Goal: Information Seeking & Learning: Learn about a topic

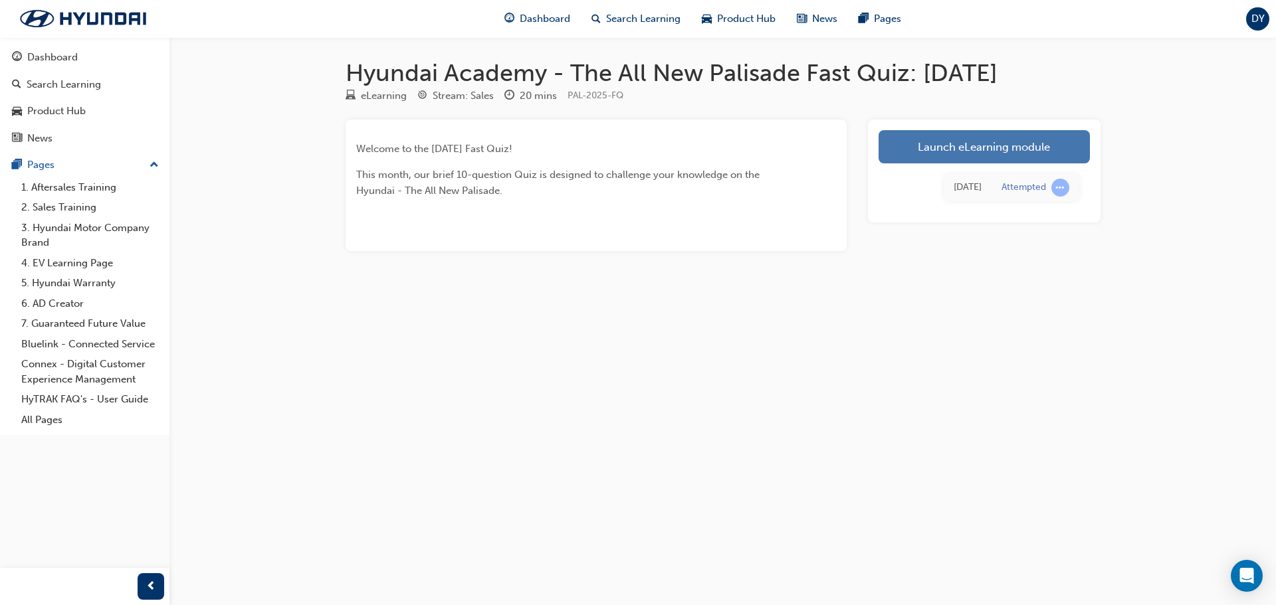
click at [1057, 151] on link "Launch eLearning module" at bounding box center [983, 146] width 211 height 33
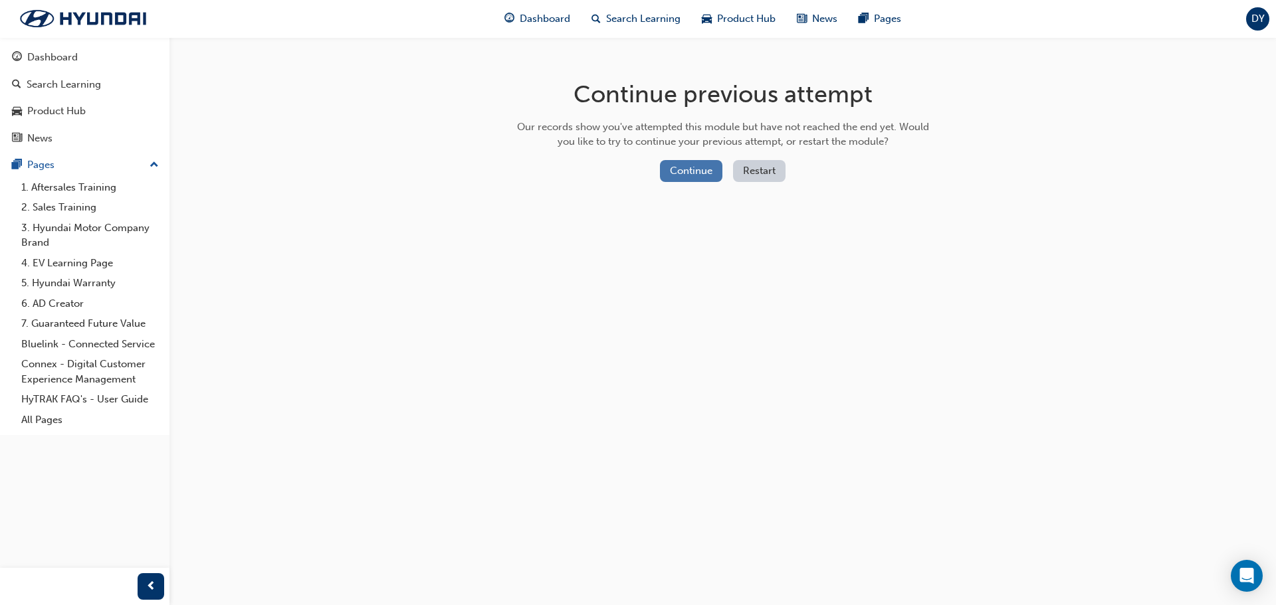
click at [696, 171] on button "Continue" at bounding box center [691, 171] width 62 height 22
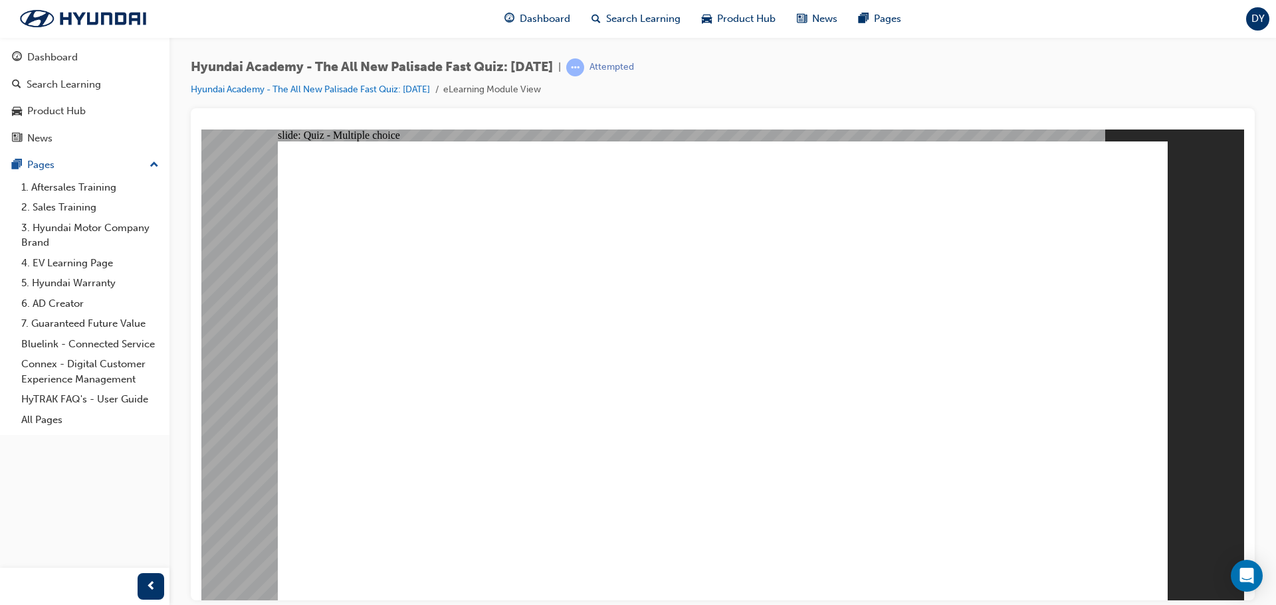
radio input "true"
drag, startPoint x: 554, startPoint y: 363, endPoint x: 551, endPoint y: 389, distance: 26.1
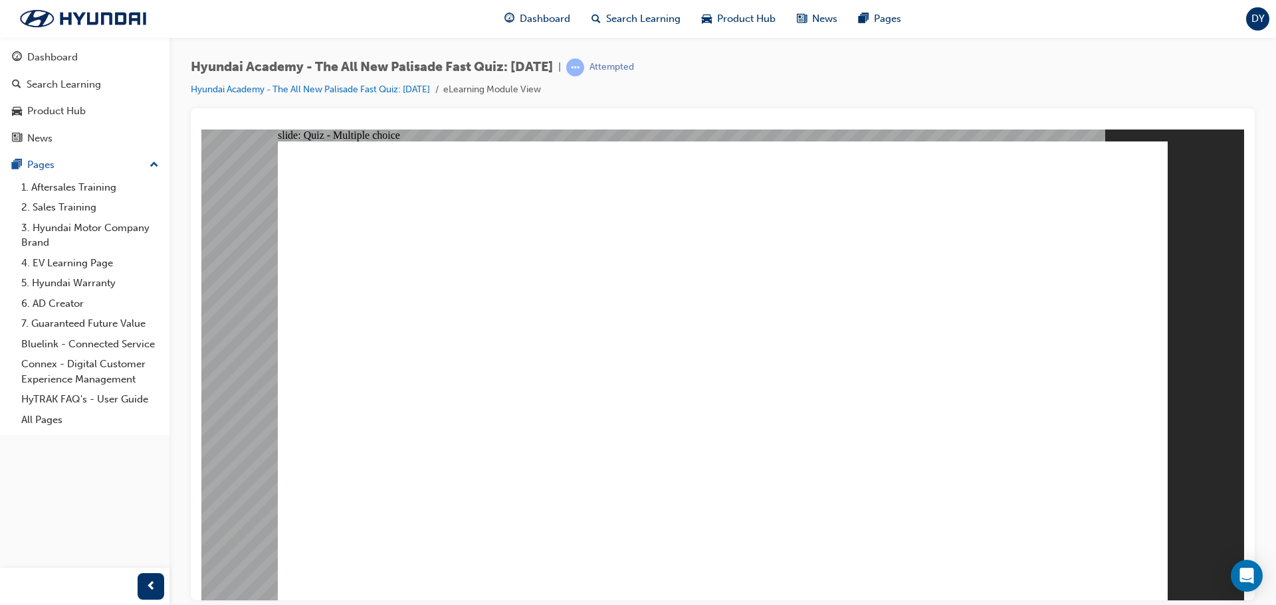
radio input "true"
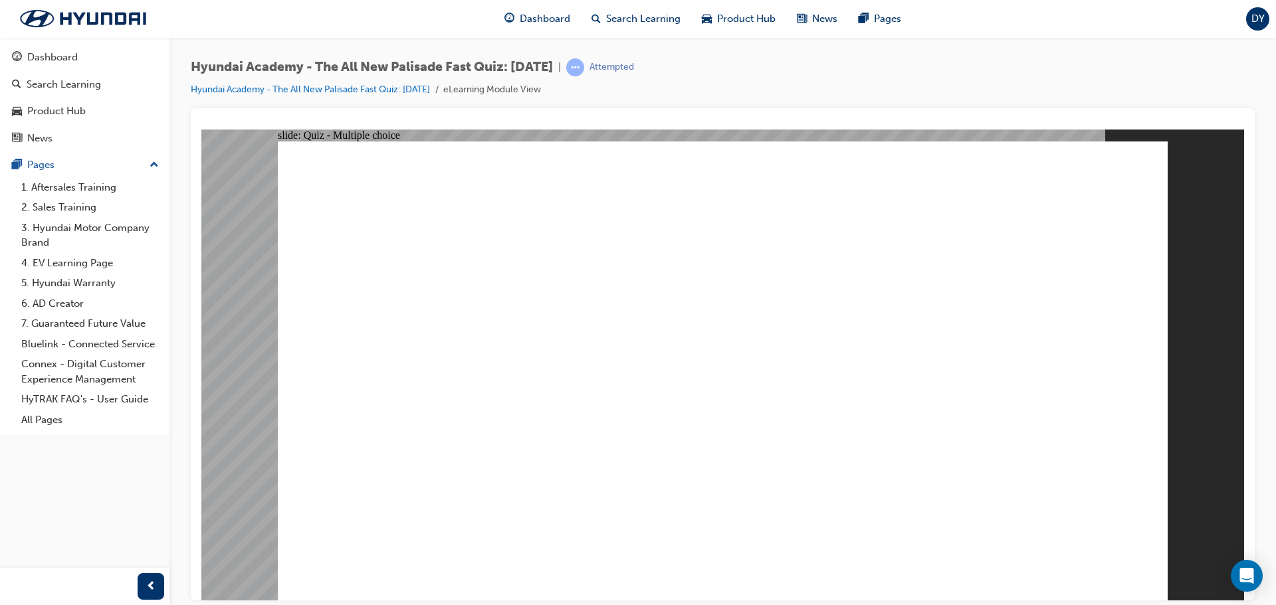
drag, startPoint x: 1057, startPoint y: 536, endPoint x: 1074, endPoint y: 547, distance: 19.7
radio input "true"
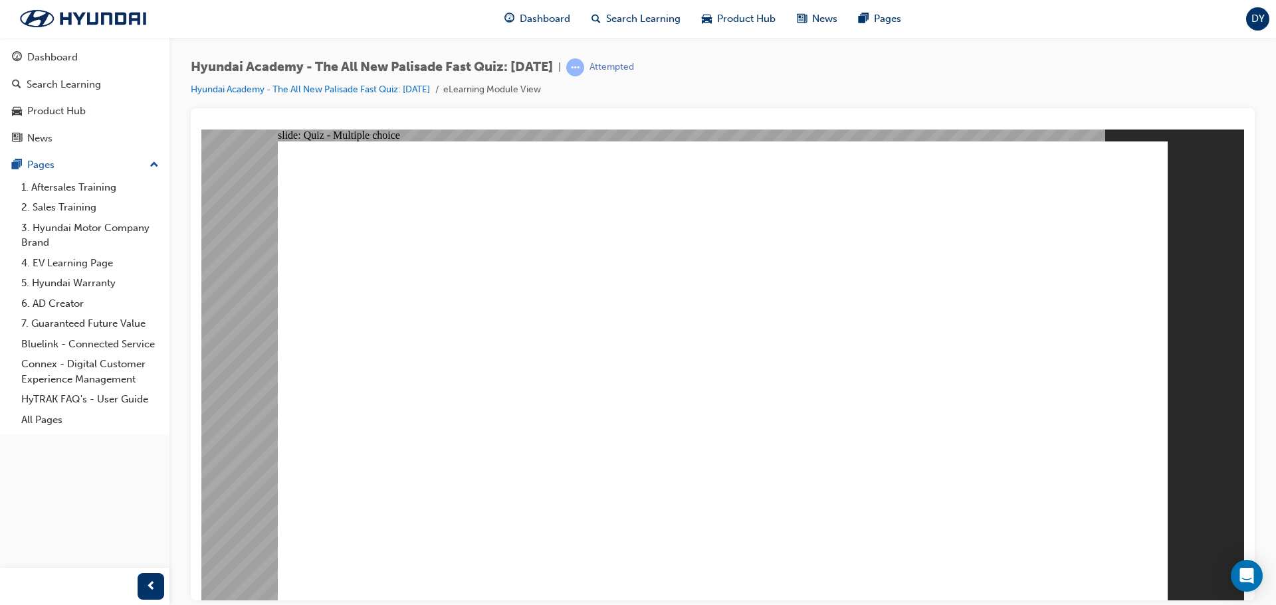
radio input "true"
checkbox input "true"
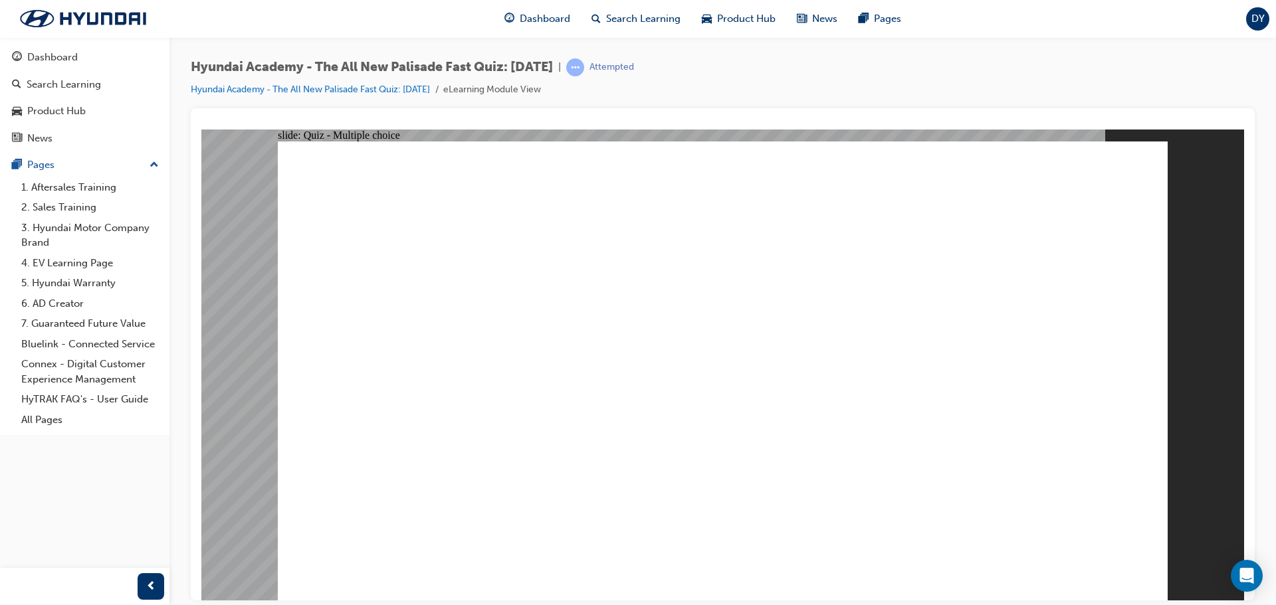
radio input "true"
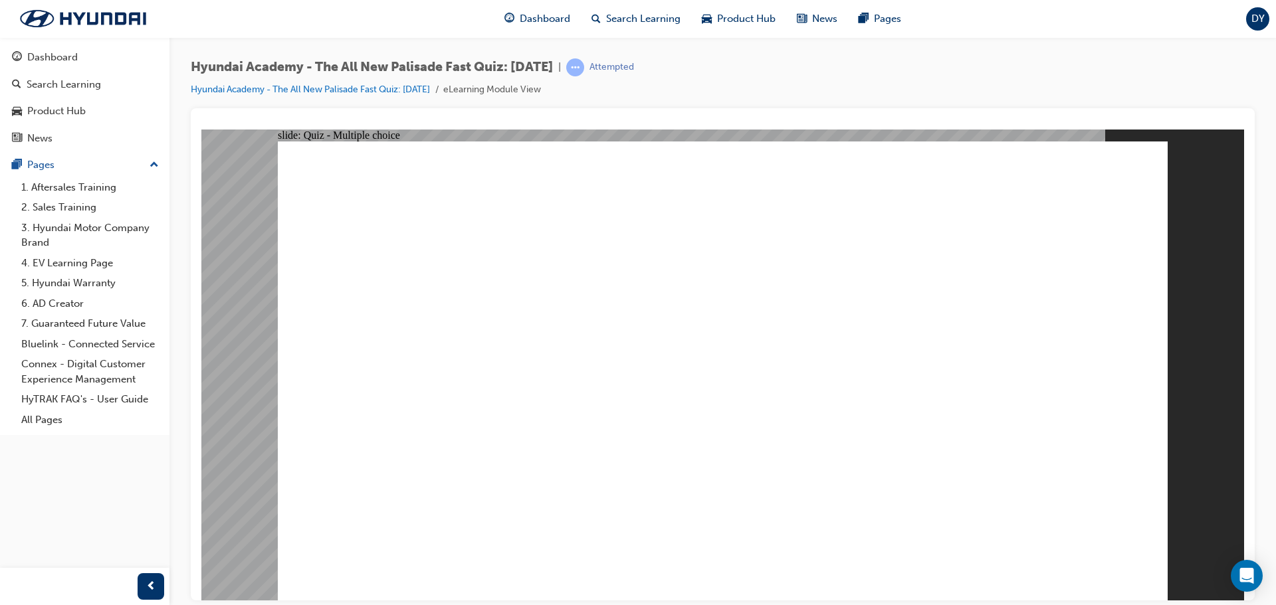
radio input "true"
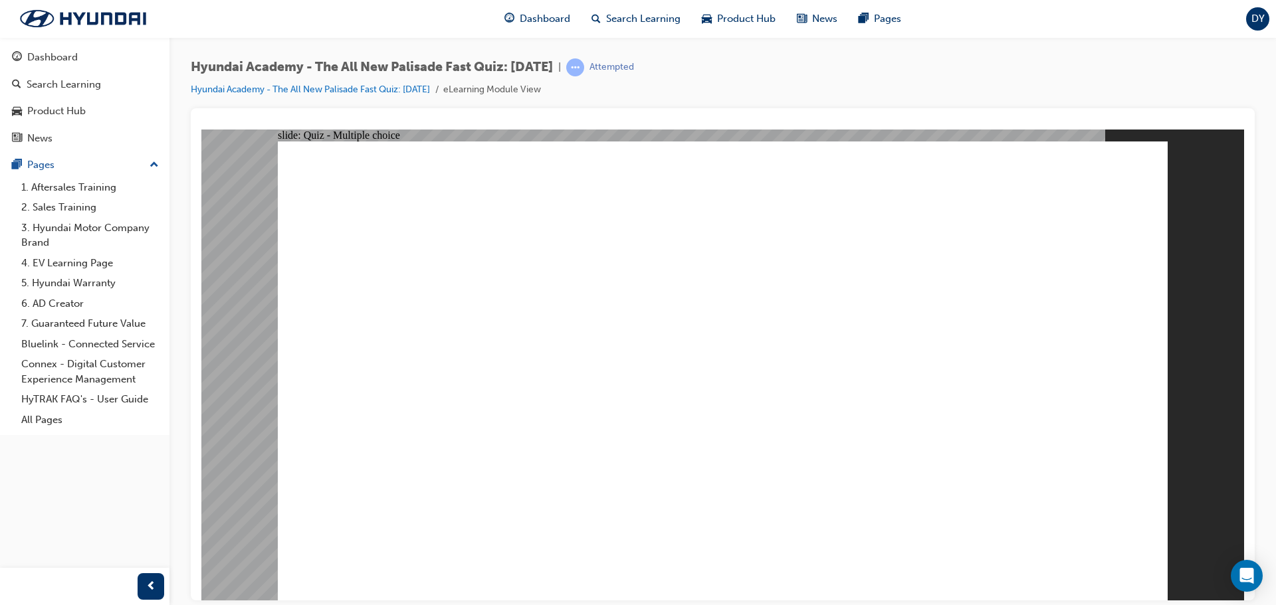
checkbox input "false"
click at [710, 390] on div "Invalid Answer You must complete the question before submitting. OK" at bounding box center [722, 358] width 223 height 98
click at [635, 398] on button "OK" at bounding box center [622, 400] width 23 height 14
checkbox input "true"
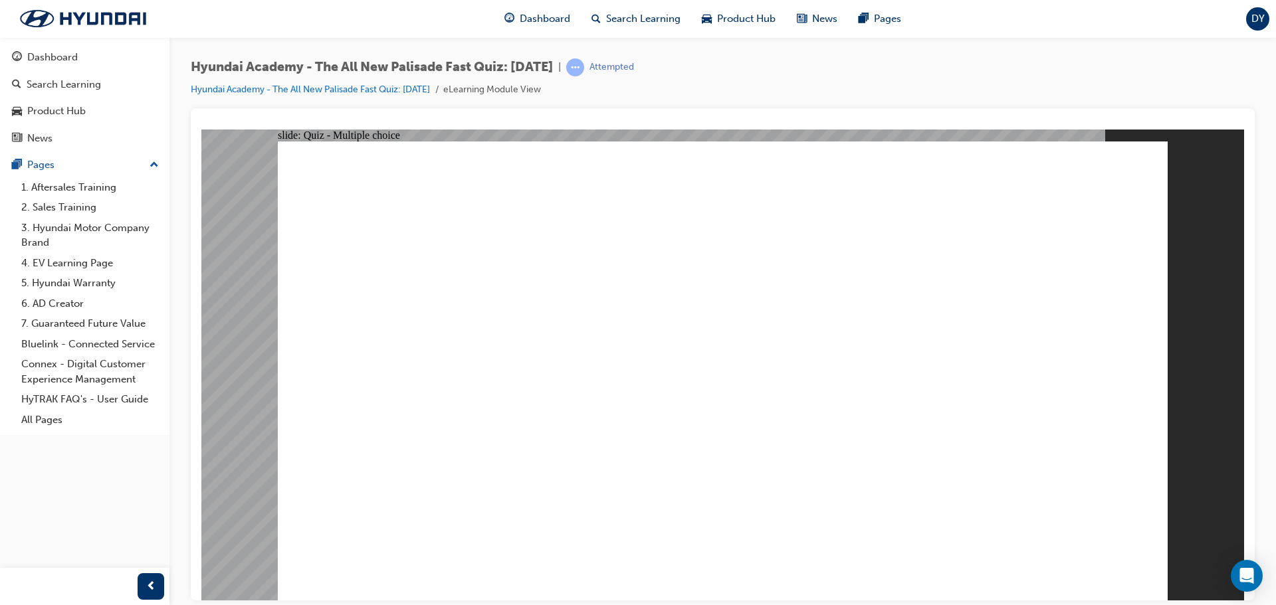
checkbox input "true"
checkbox input "false"
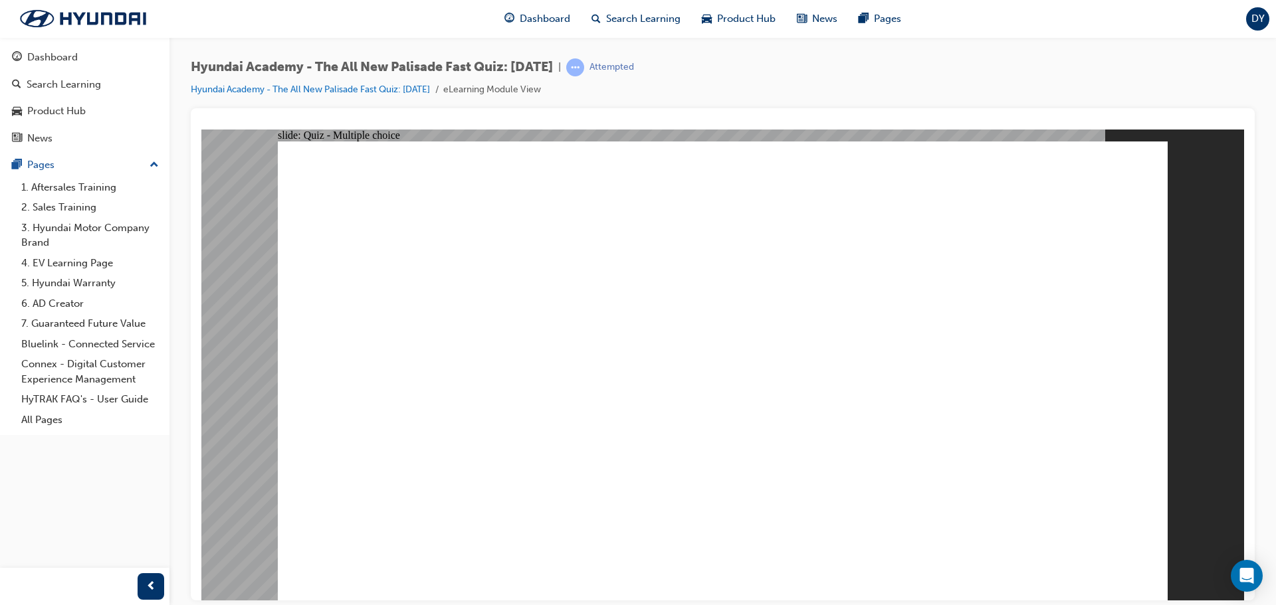
checkbox input "true"
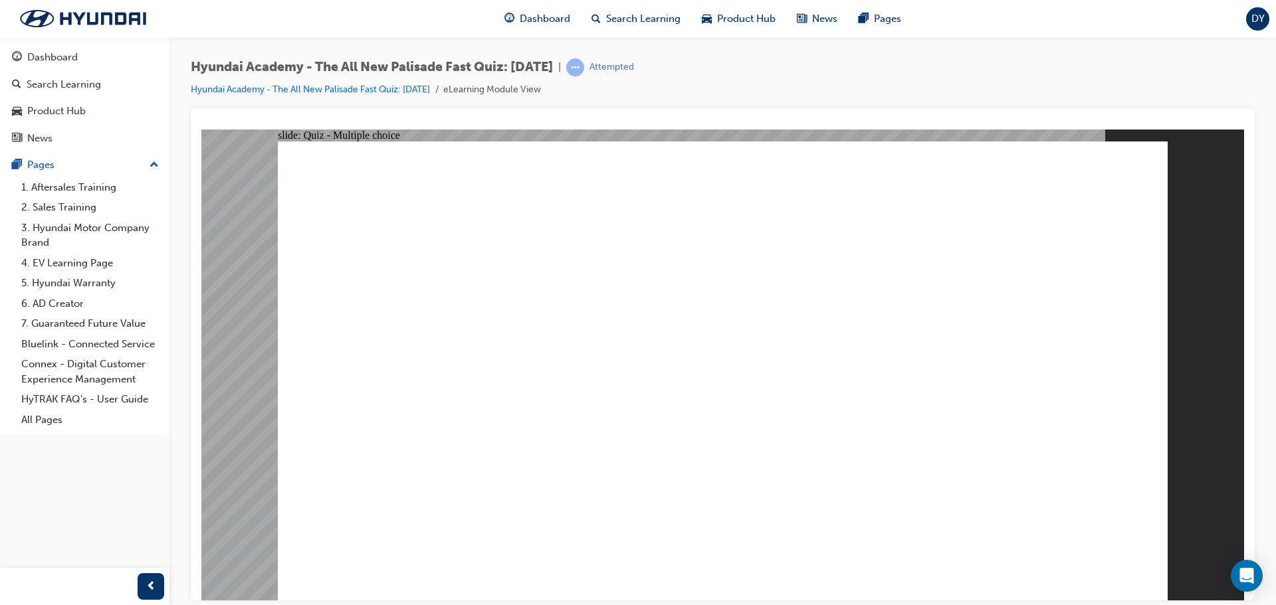
drag, startPoint x: 457, startPoint y: 354, endPoint x: 466, endPoint y: 353, distance: 9.3
radio input "true"
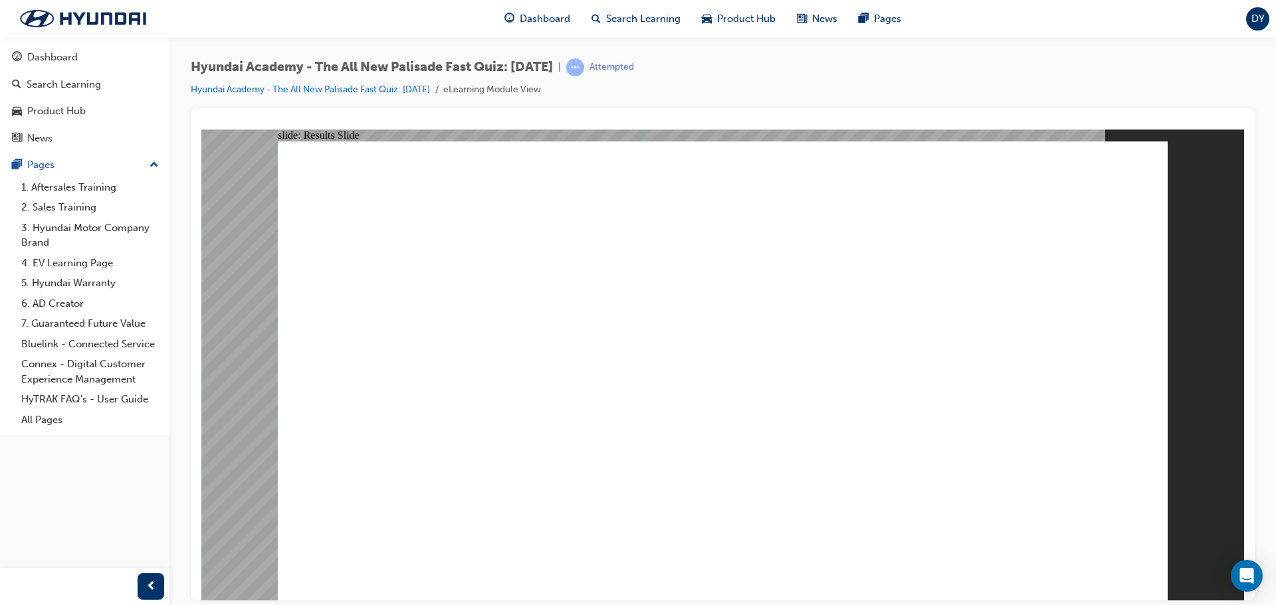
radio input "true"
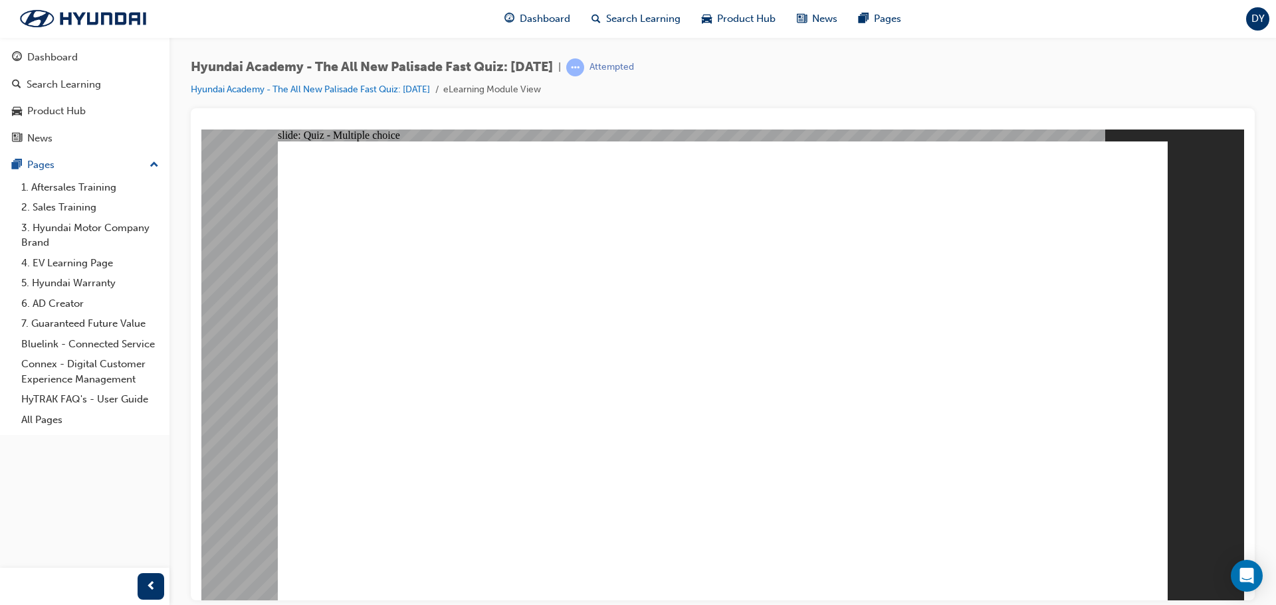
radio input "true"
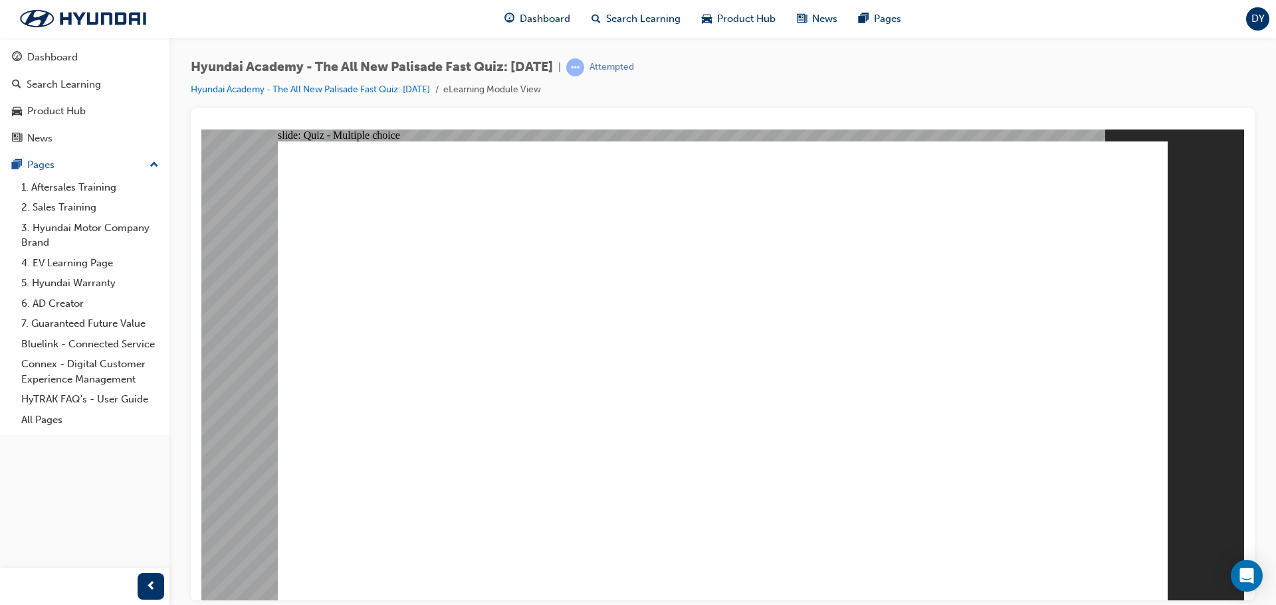
radio input "true"
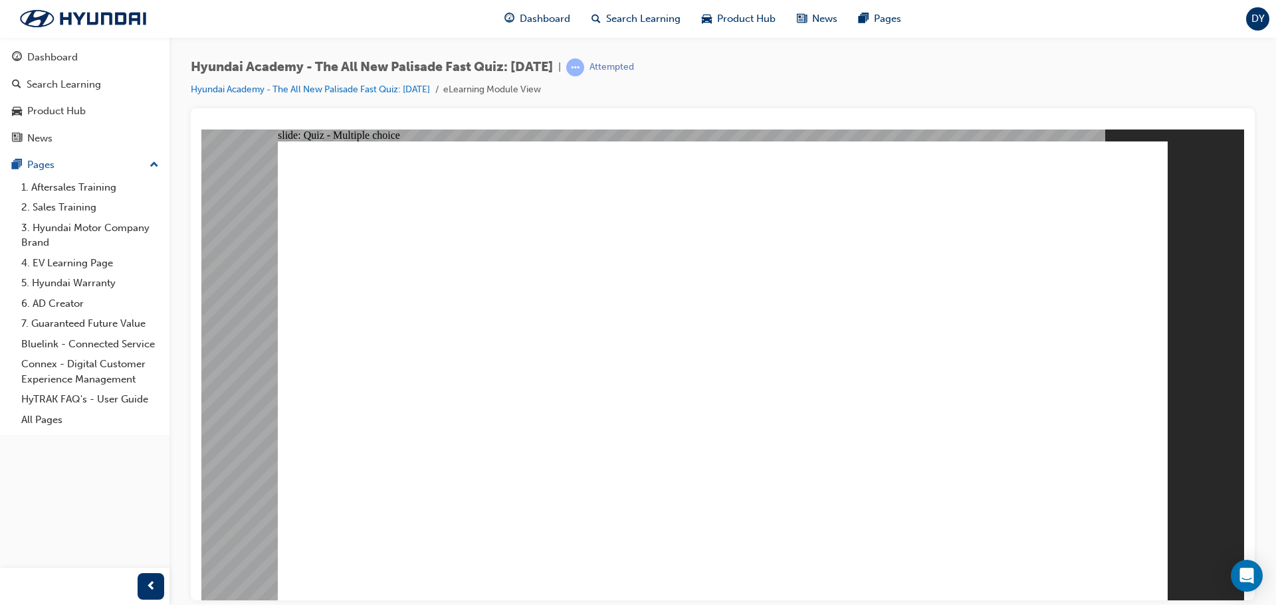
radio input "true"
drag, startPoint x: 614, startPoint y: 516, endPoint x: 611, endPoint y: 510, distance: 7.2
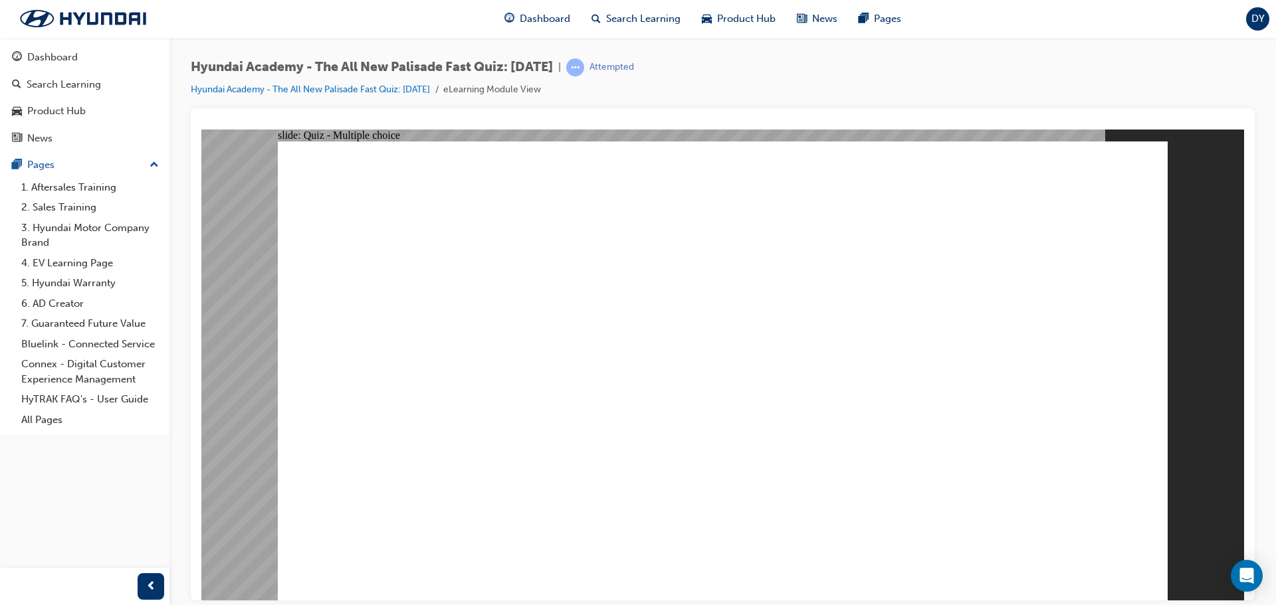
checkbox input "true"
radio input "true"
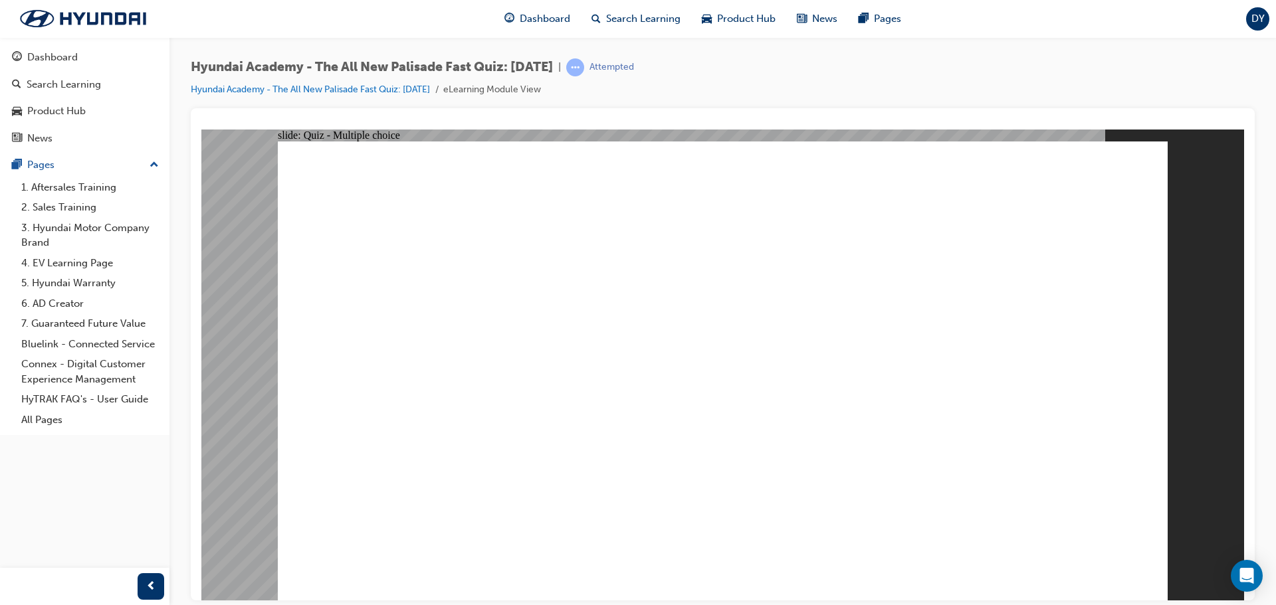
radio input "true"
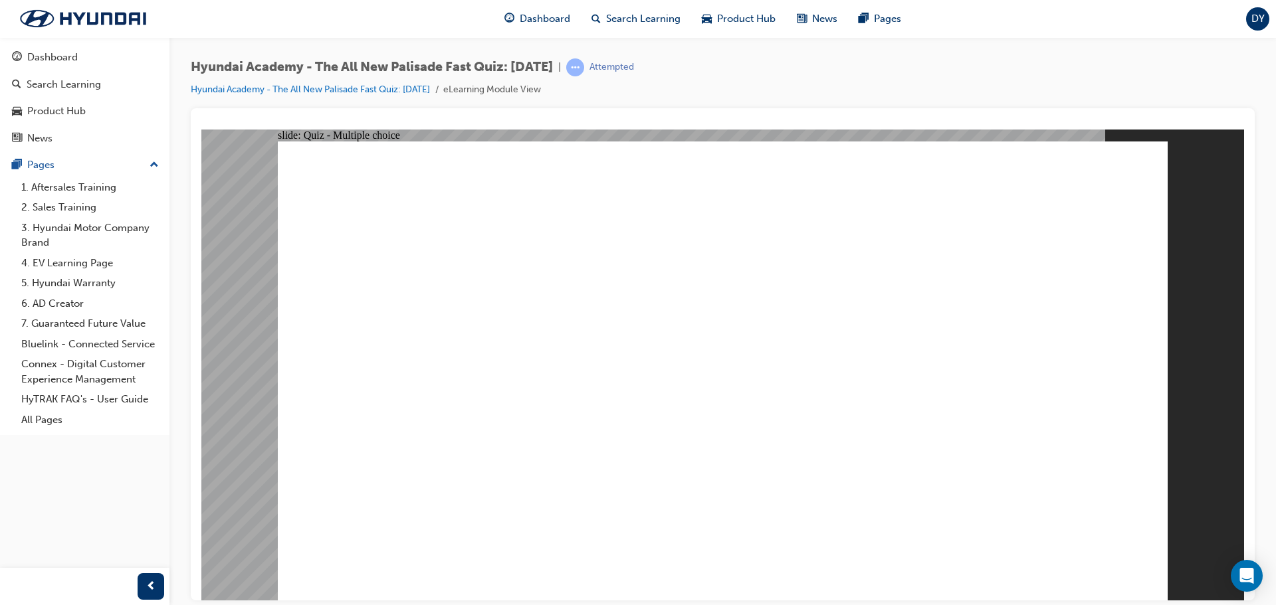
checkbox input "true"
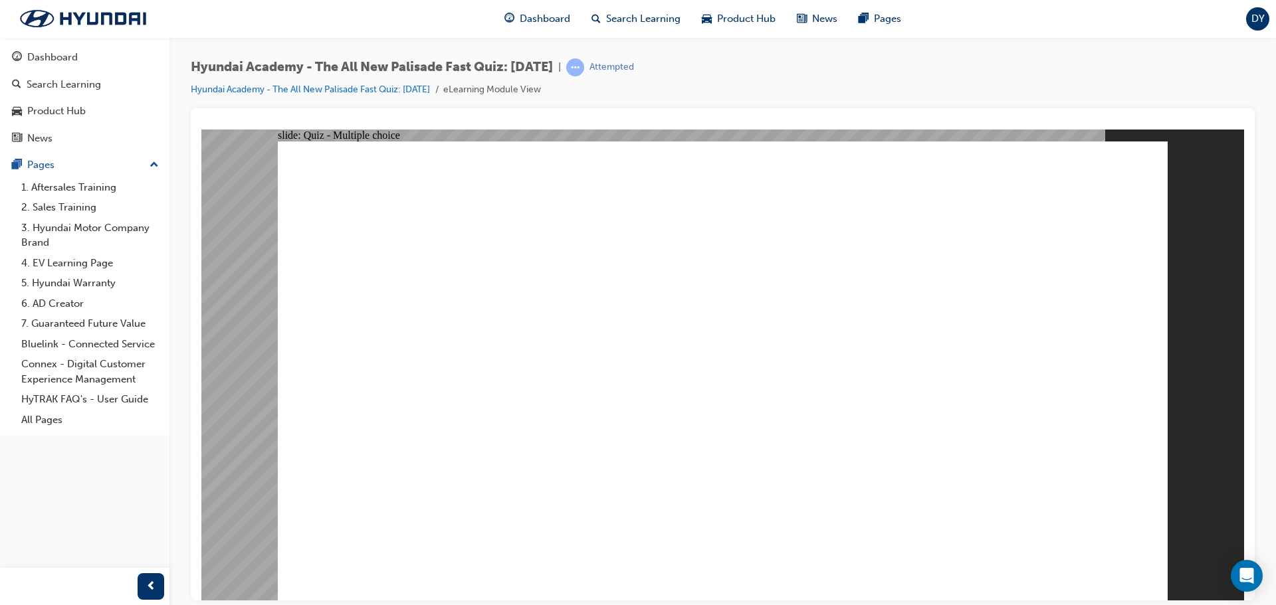
checkbox input "true"
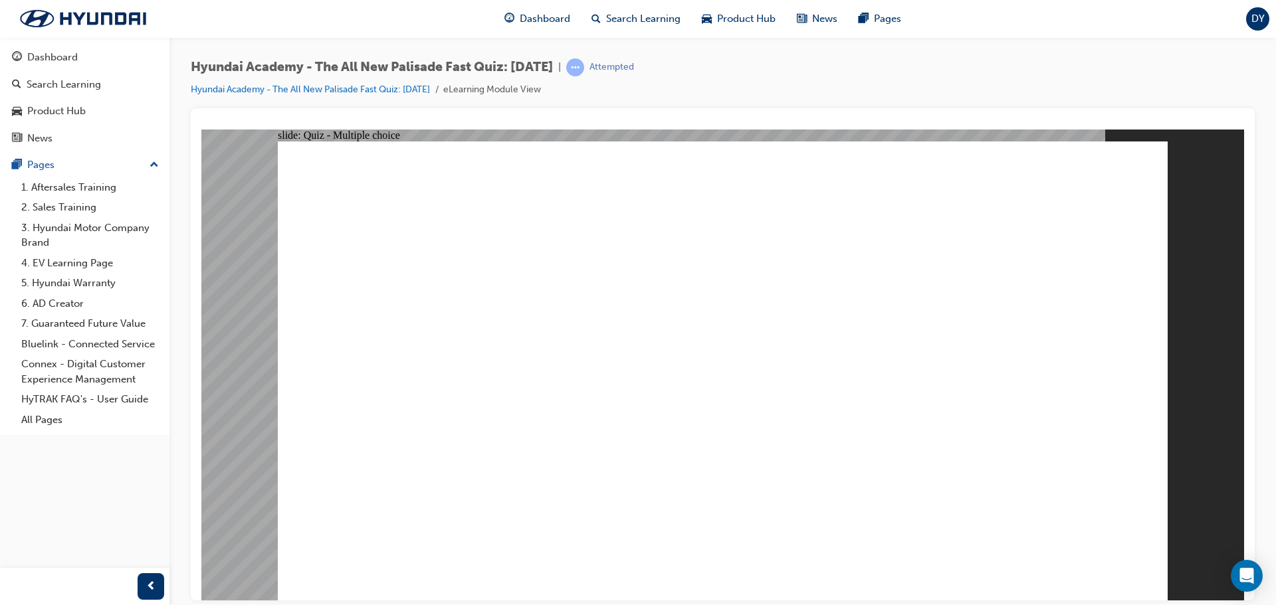
checkbox input "true"
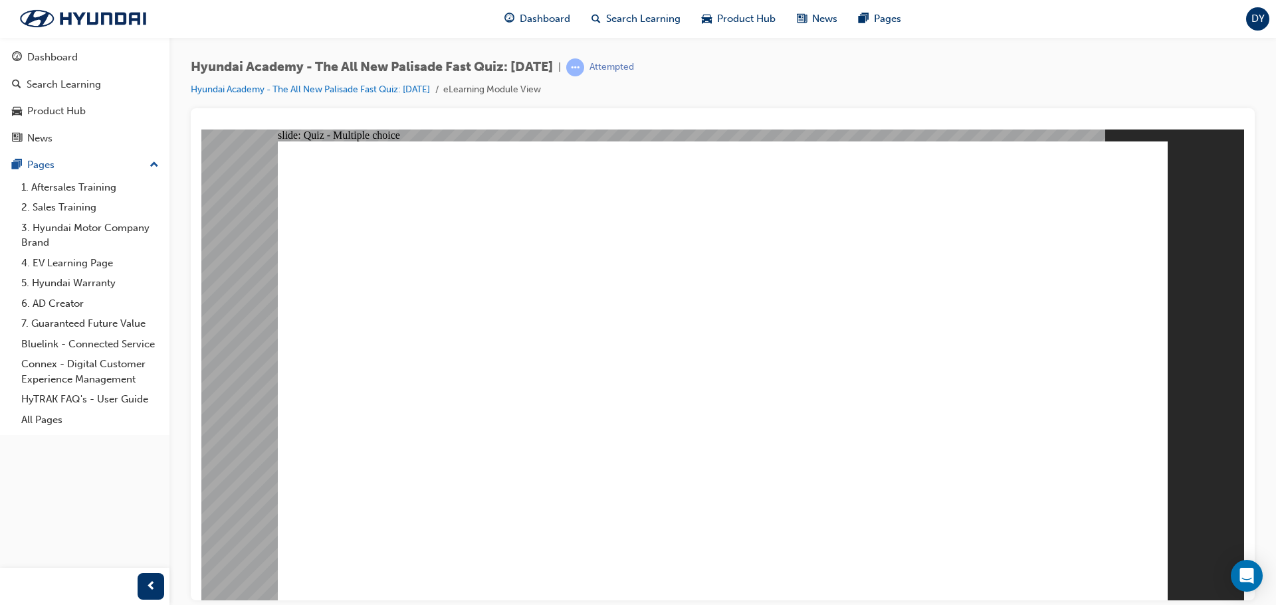
radio input "true"
drag, startPoint x: 716, startPoint y: 439, endPoint x: 724, endPoint y: 453, distance: 16.1
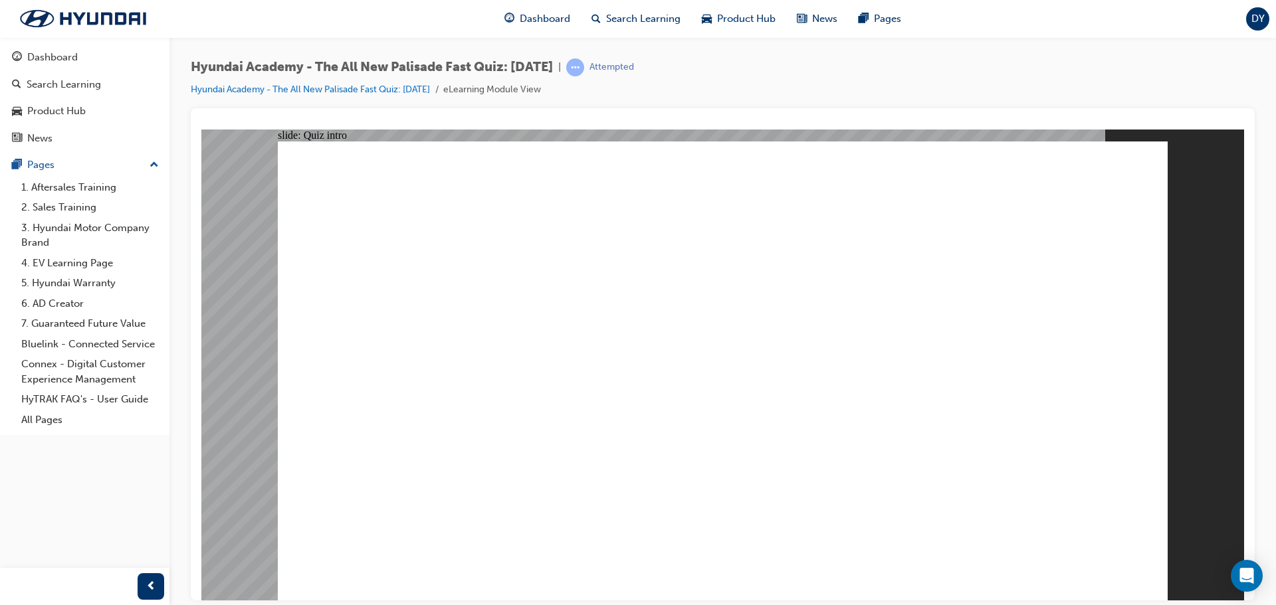
radio input "true"
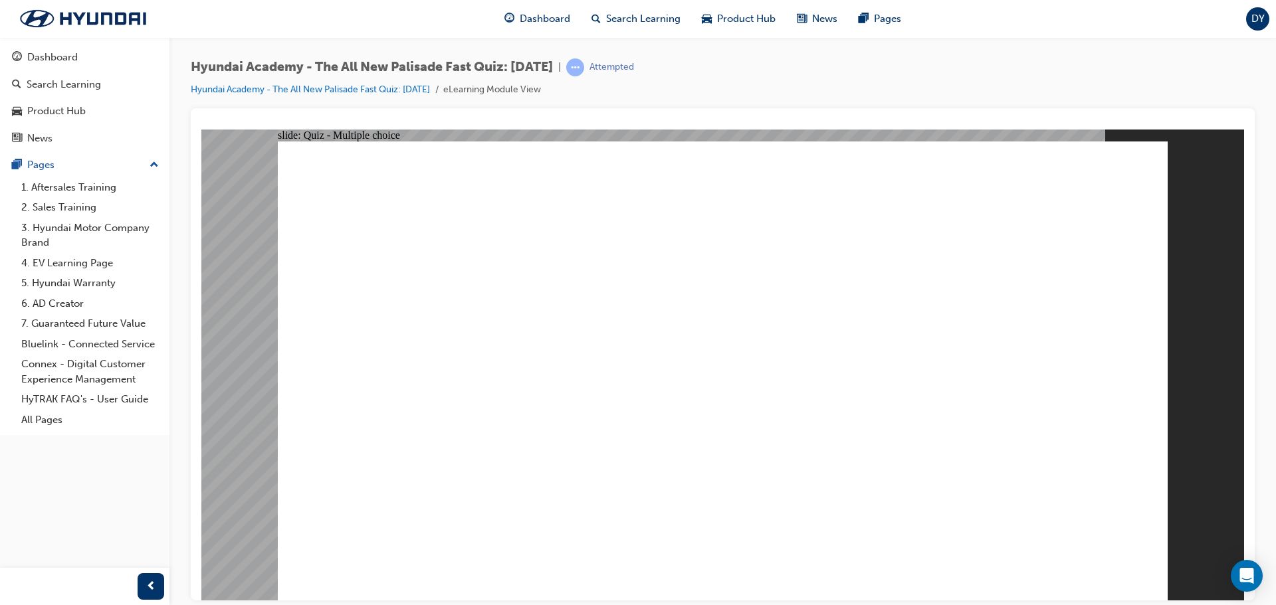
radio input "true"
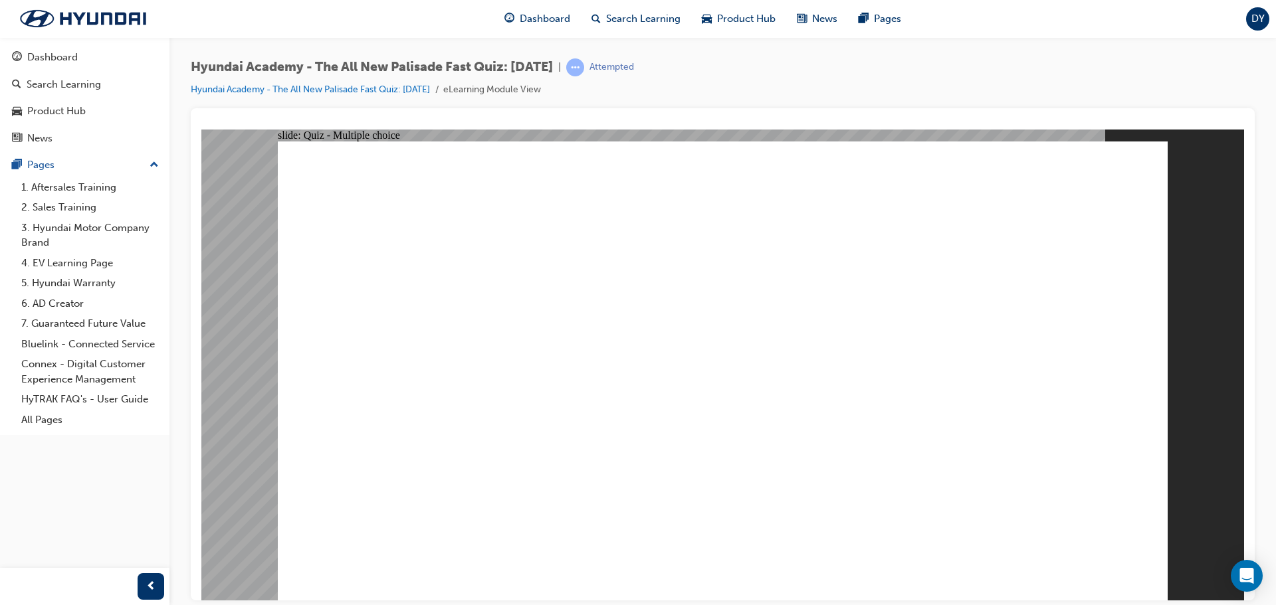
radio input "true"
drag, startPoint x: 1140, startPoint y: 552, endPoint x: 1083, endPoint y: 540, distance: 57.7
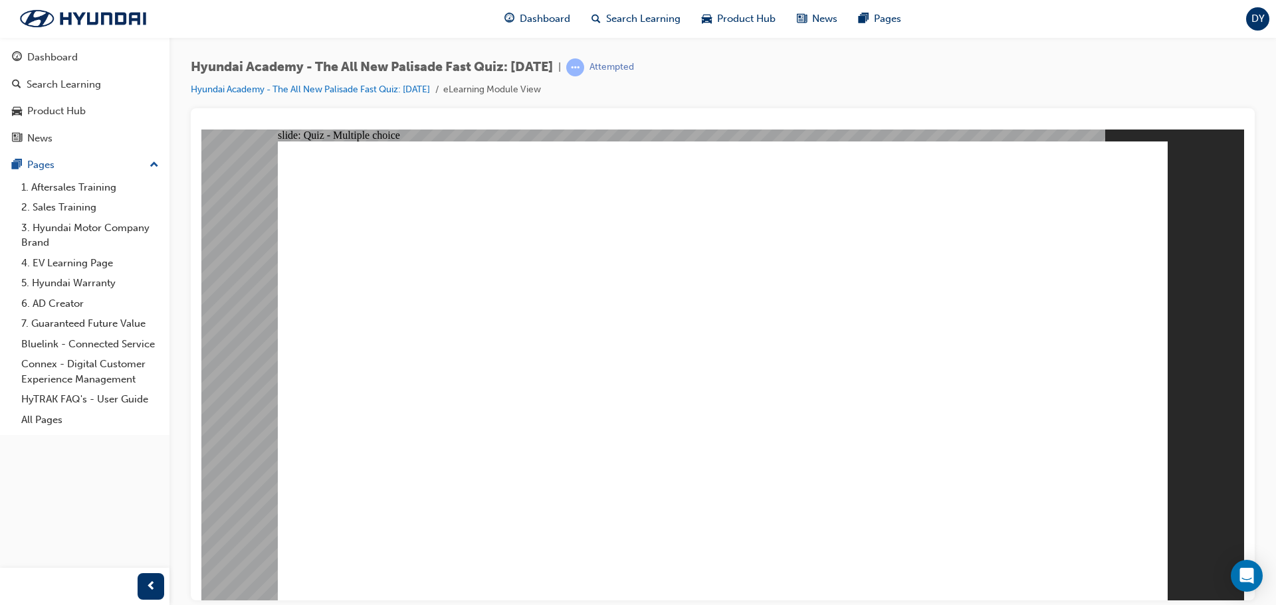
radio input "true"
checkbox input "true"
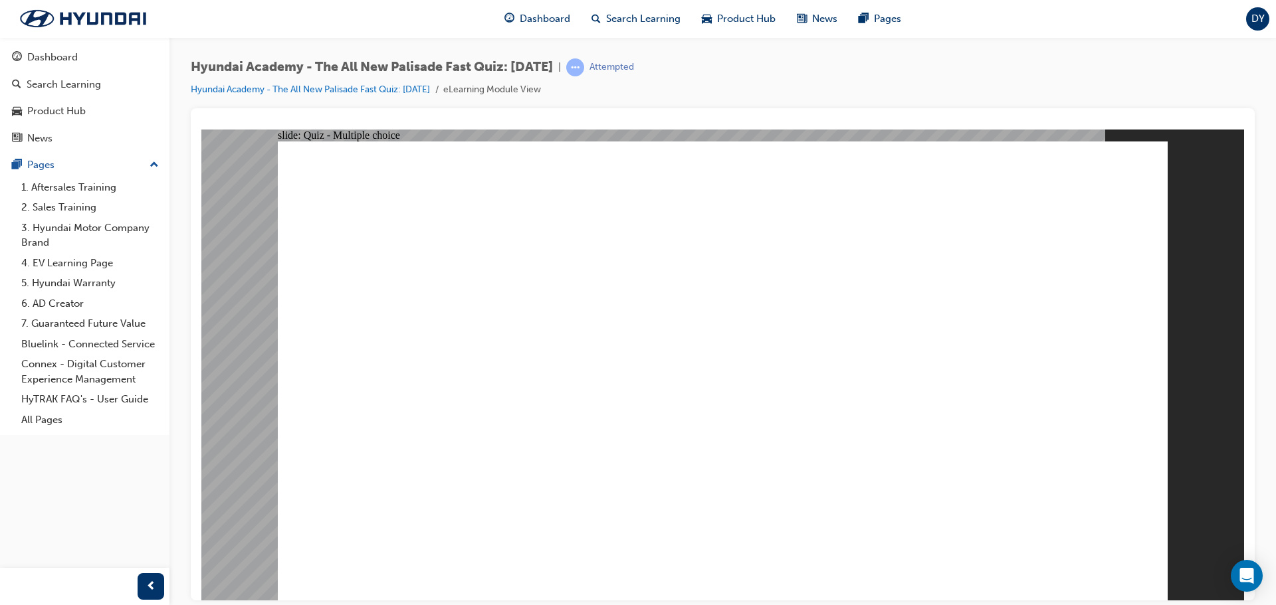
checkbox input "false"
drag, startPoint x: 510, startPoint y: 529, endPoint x: 510, endPoint y: 543, distance: 14.0
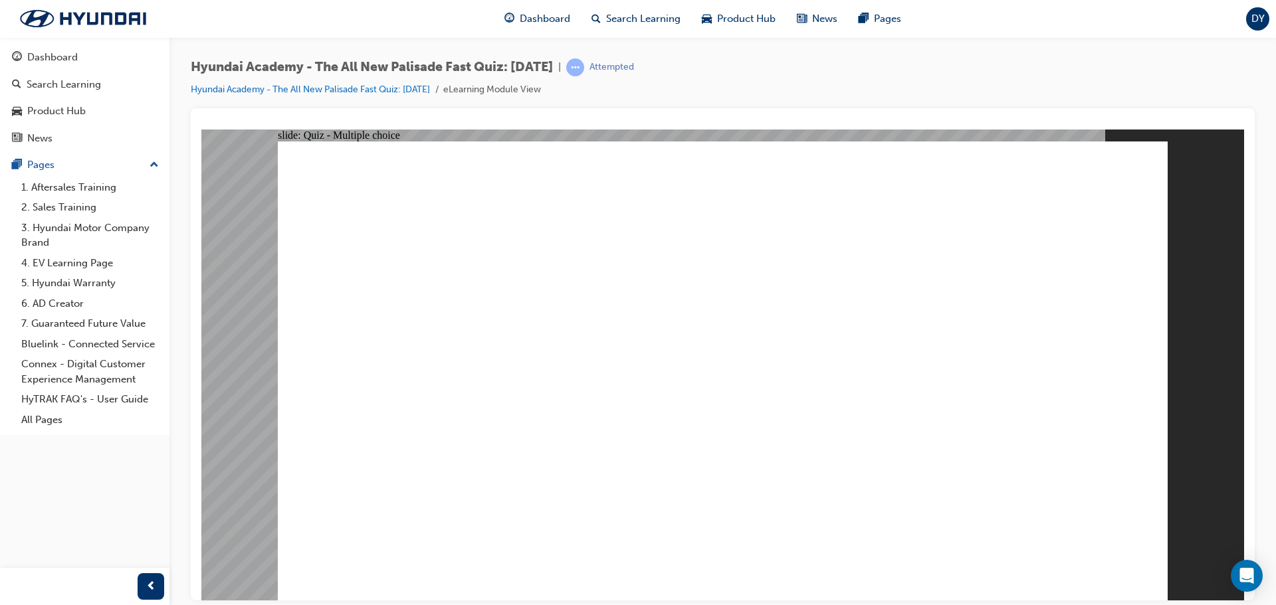
checkbox input "false"
checkbox input "true"
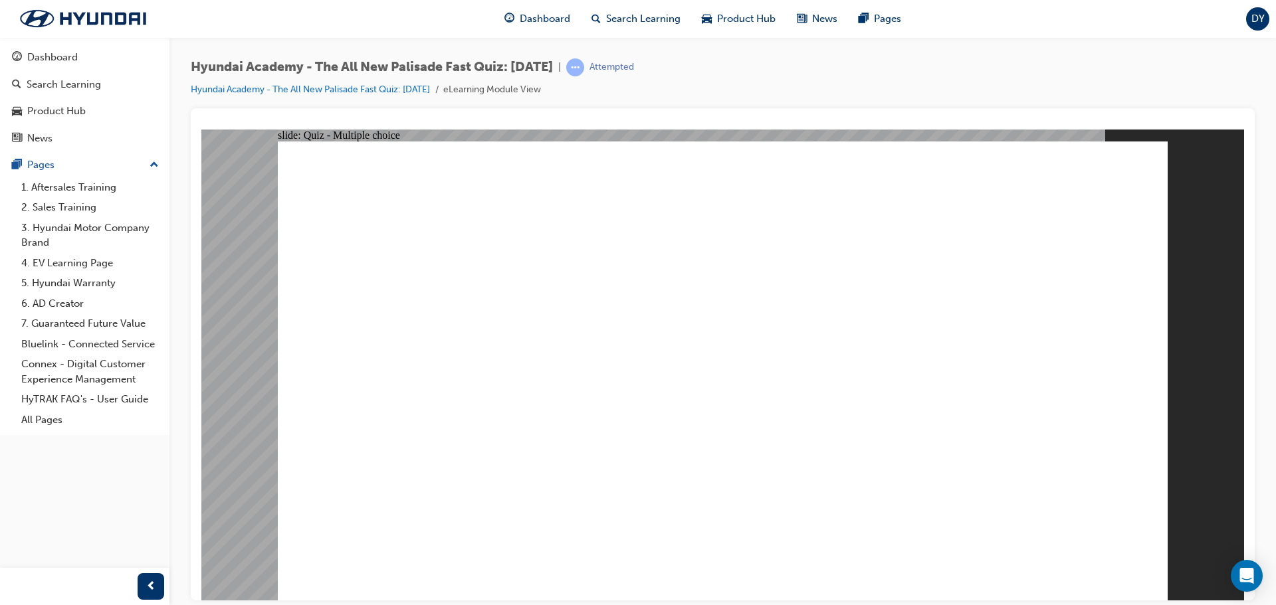
drag, startPoint x: 504, startPoint y: 506, endPoint x: 502, endPoint y: 498, distance: 8.2
radio input "true"
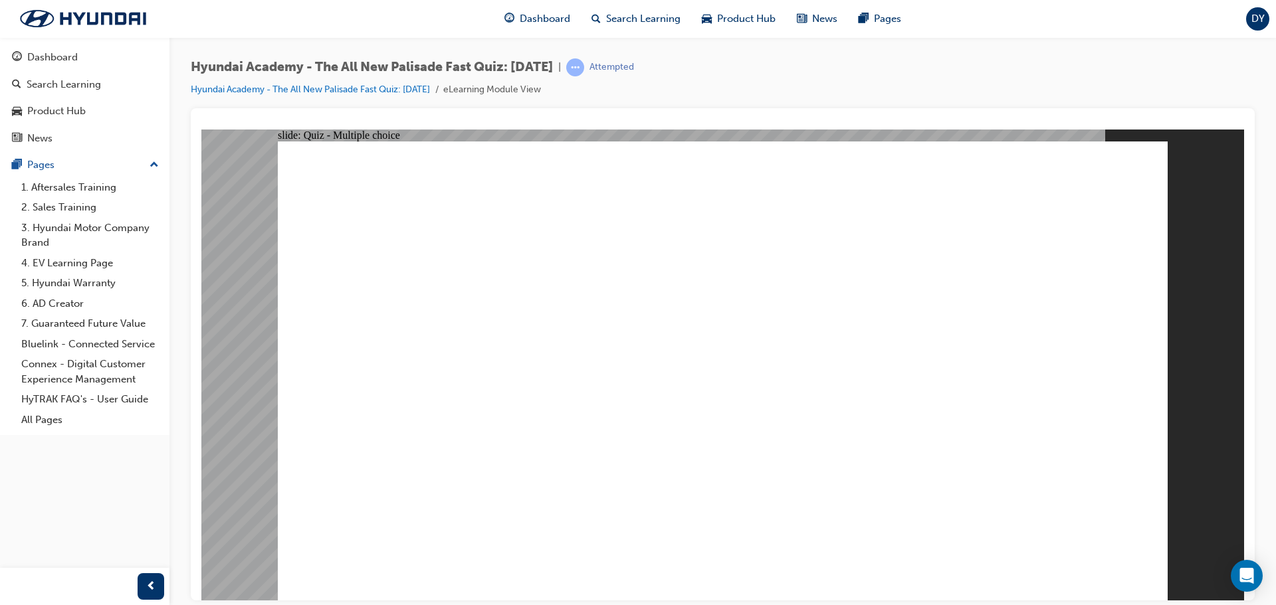
radio input "true"
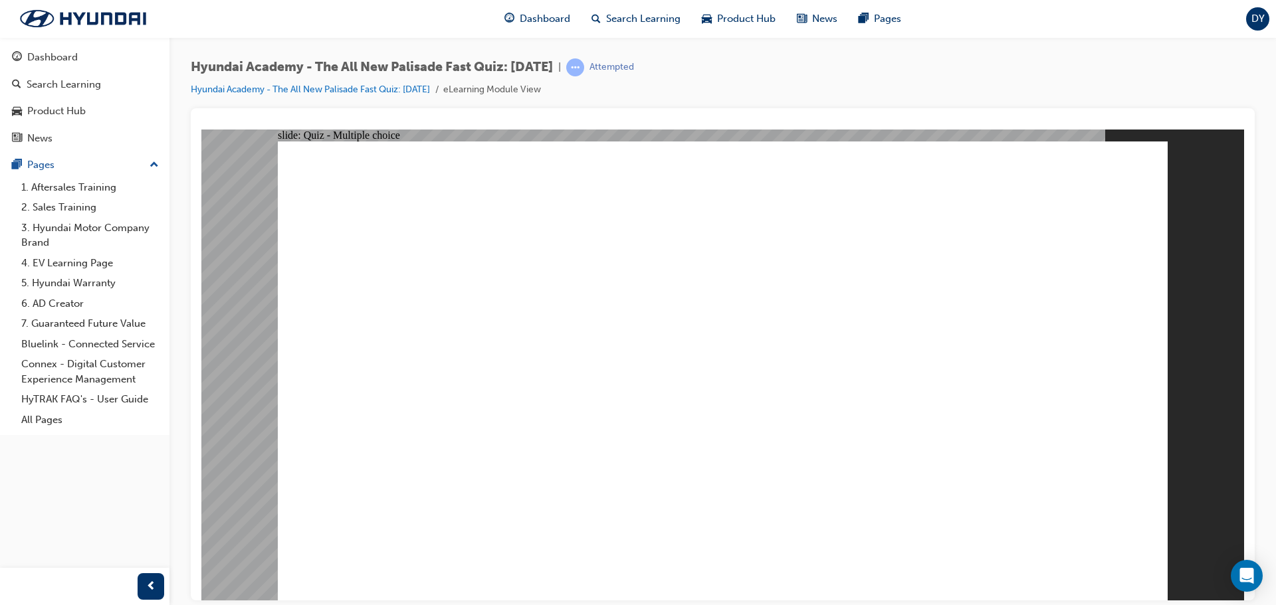
checkbox input "true"
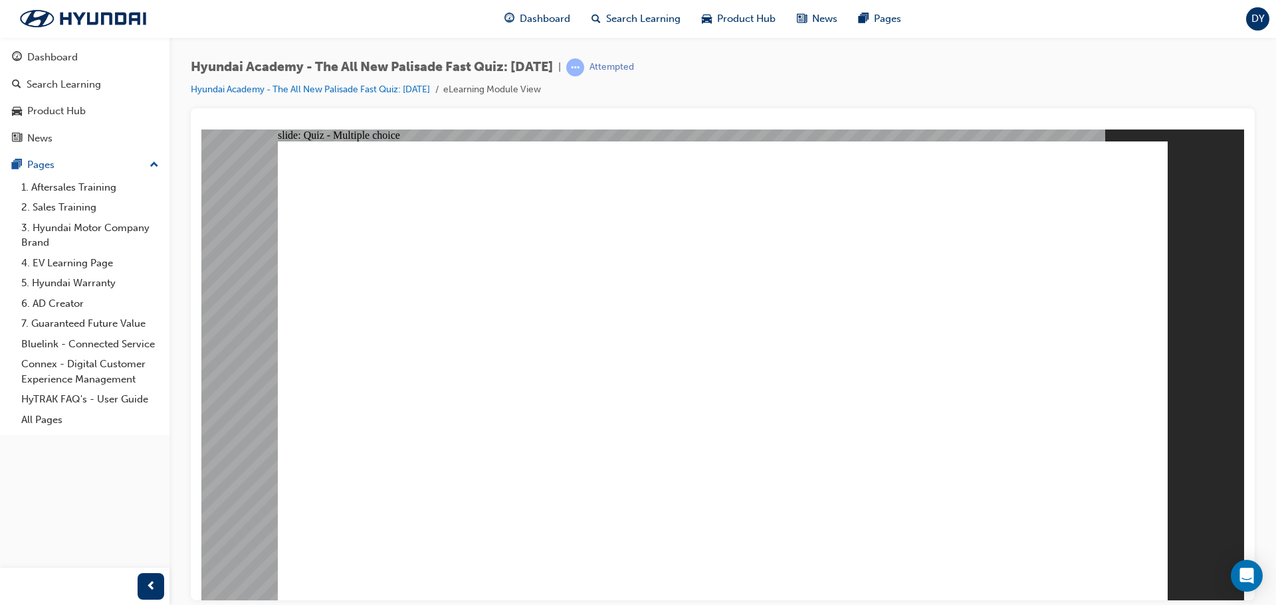
checkbox input "true"
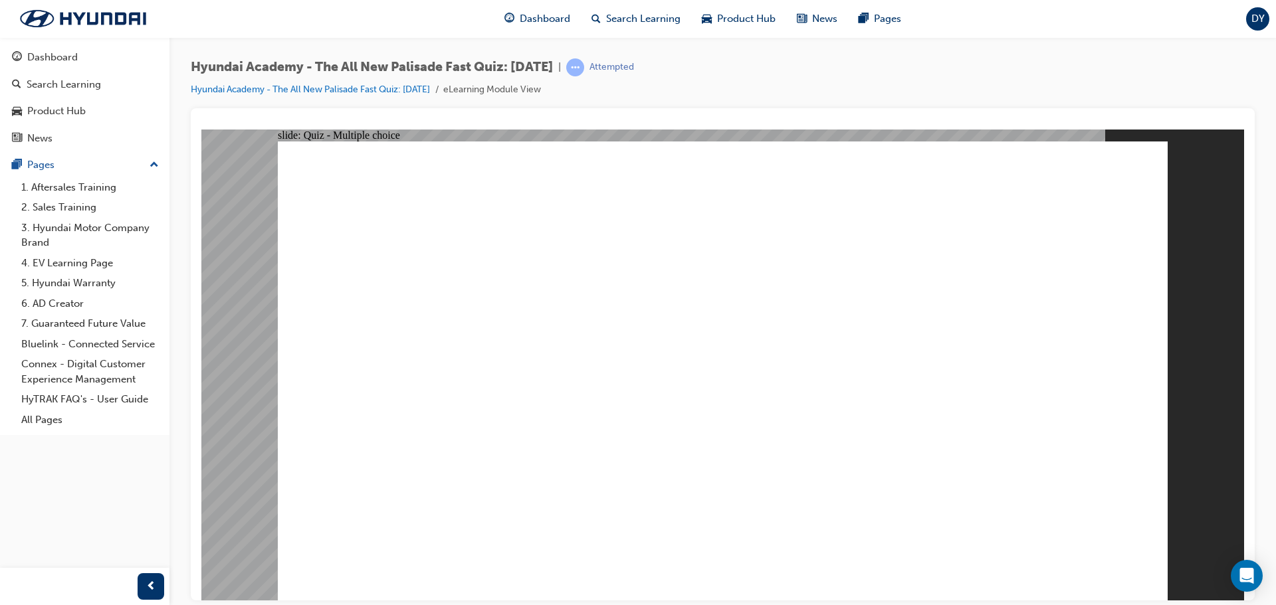
checkbox input "true"
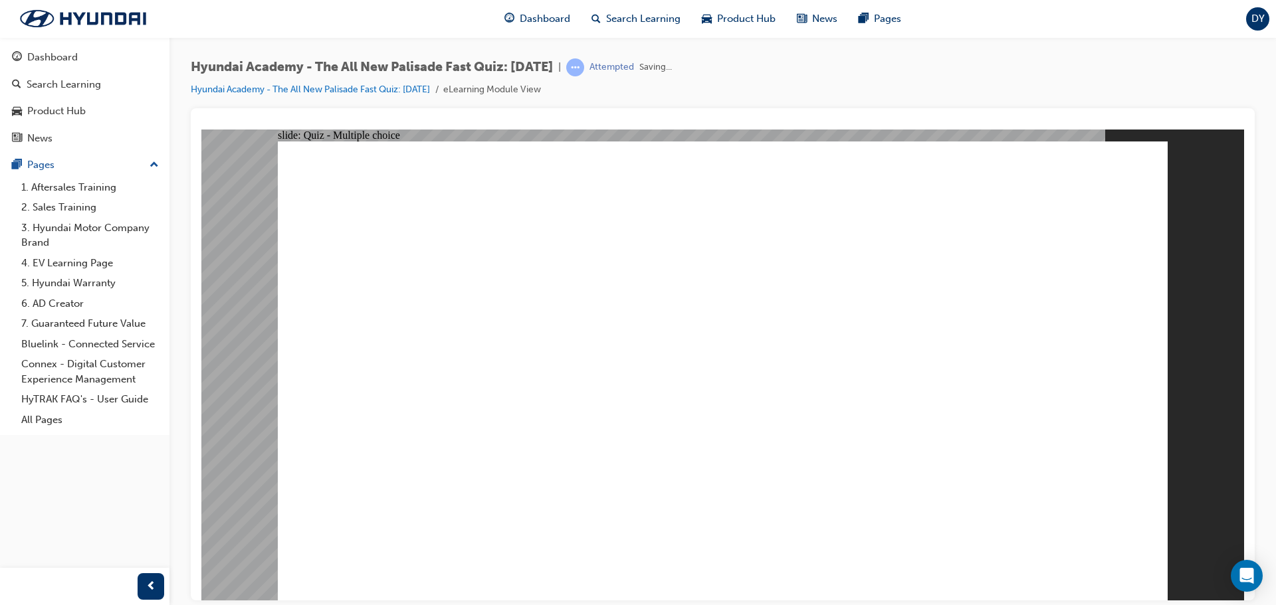
radio input "true"
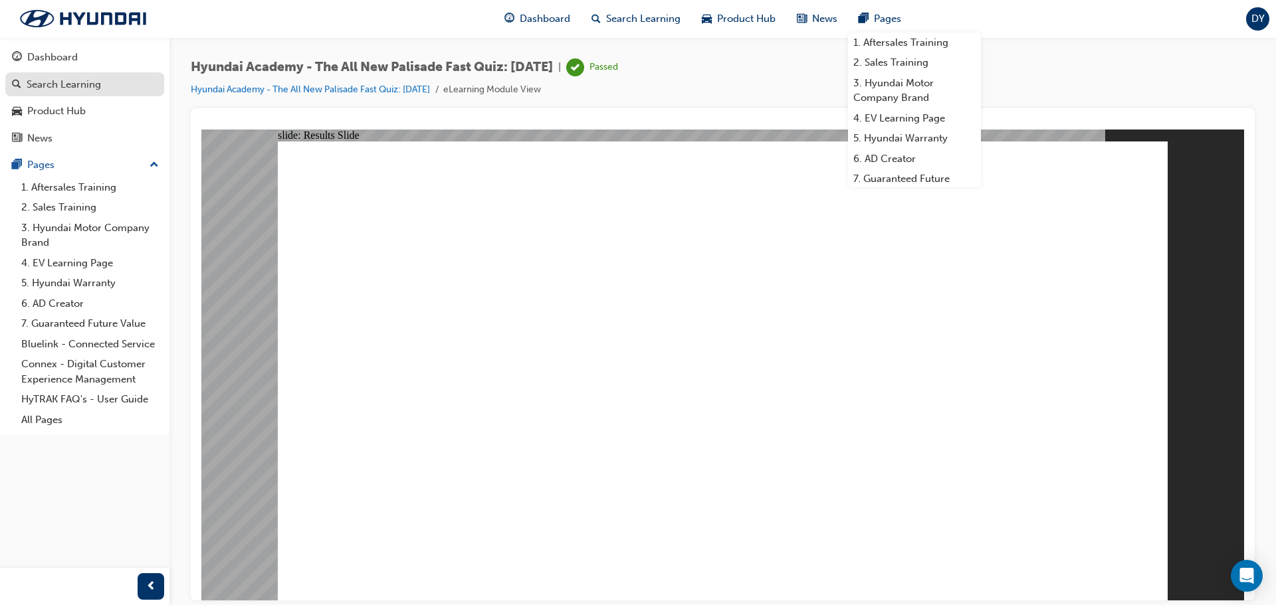
drag, startPoint x: 64, startPoint y: 61, endPoint x: 80, endPoint y: 96, distance: 38.1
click at [65, 61] on div "Dashboard" at bounding box center [52, 57] width 51 height 15
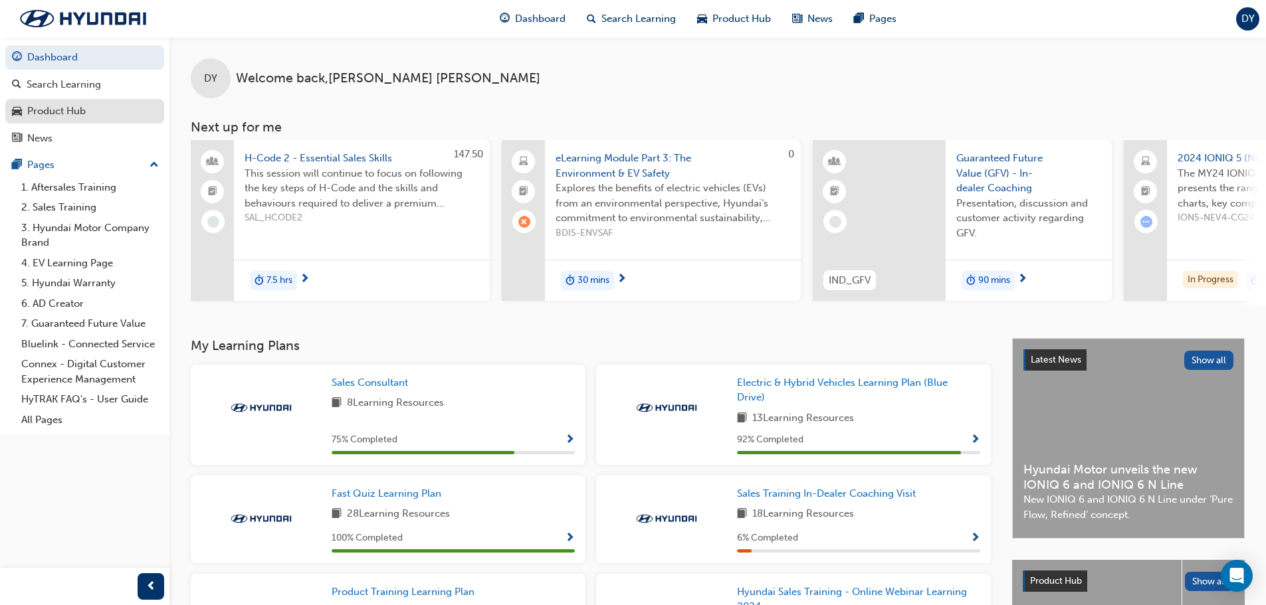
click at [52, 108] on div "Product Hub" at bounding box center [56, 111] width 58 height 15
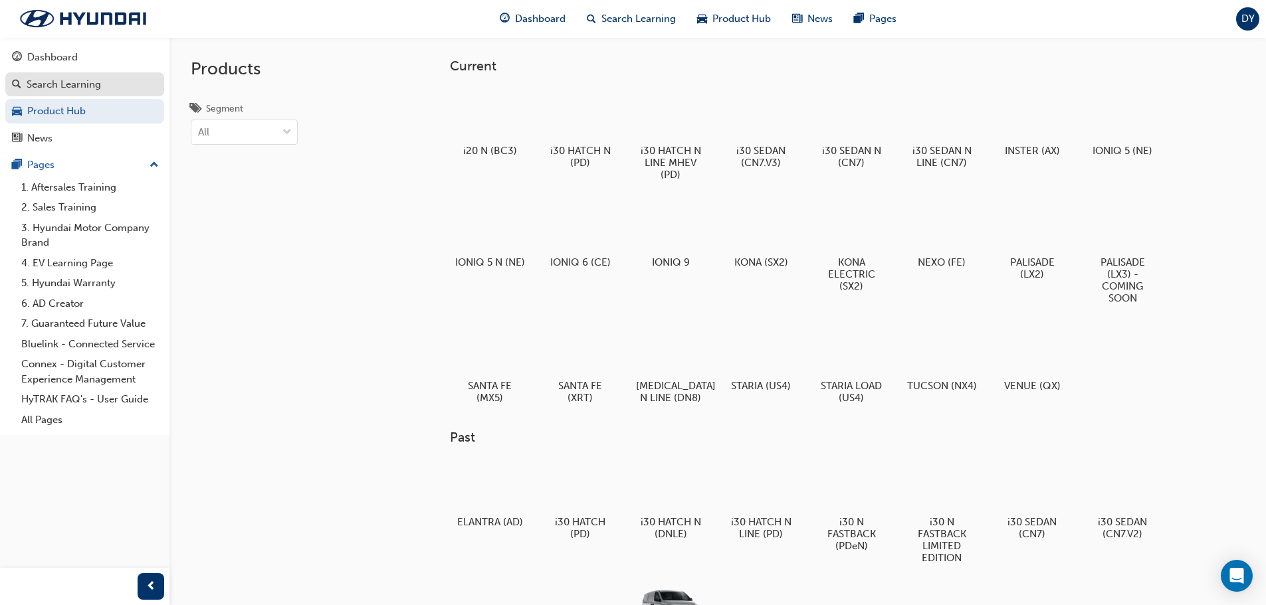
click at [63, 82] on div "Search Learning" at bounding box center [64, 84] width 74 height 15
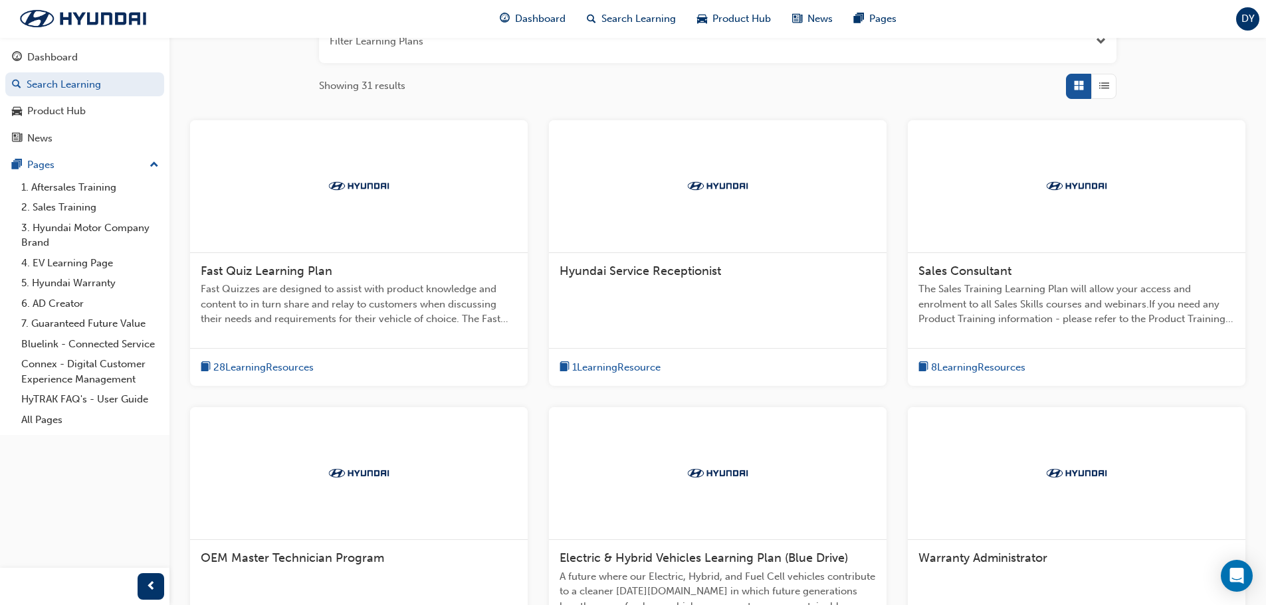
scroll to position [199, 0]
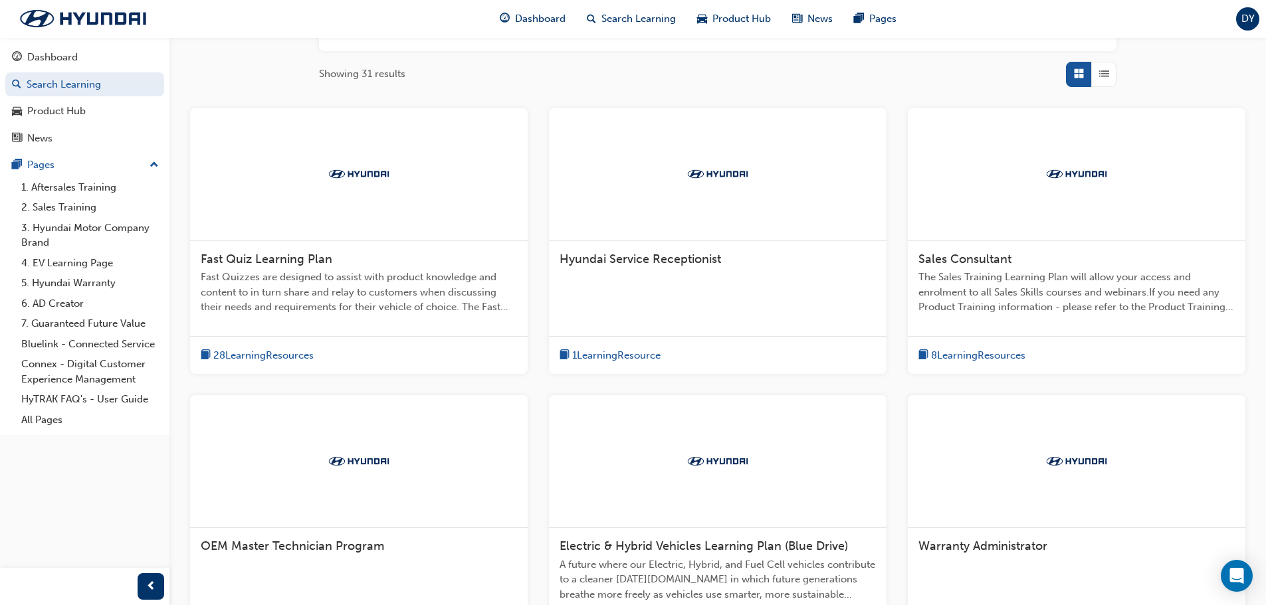
click at [630, 257] on span "Hyundai Service Receptionist" at bounding box center [640, 259] width 161 height 15
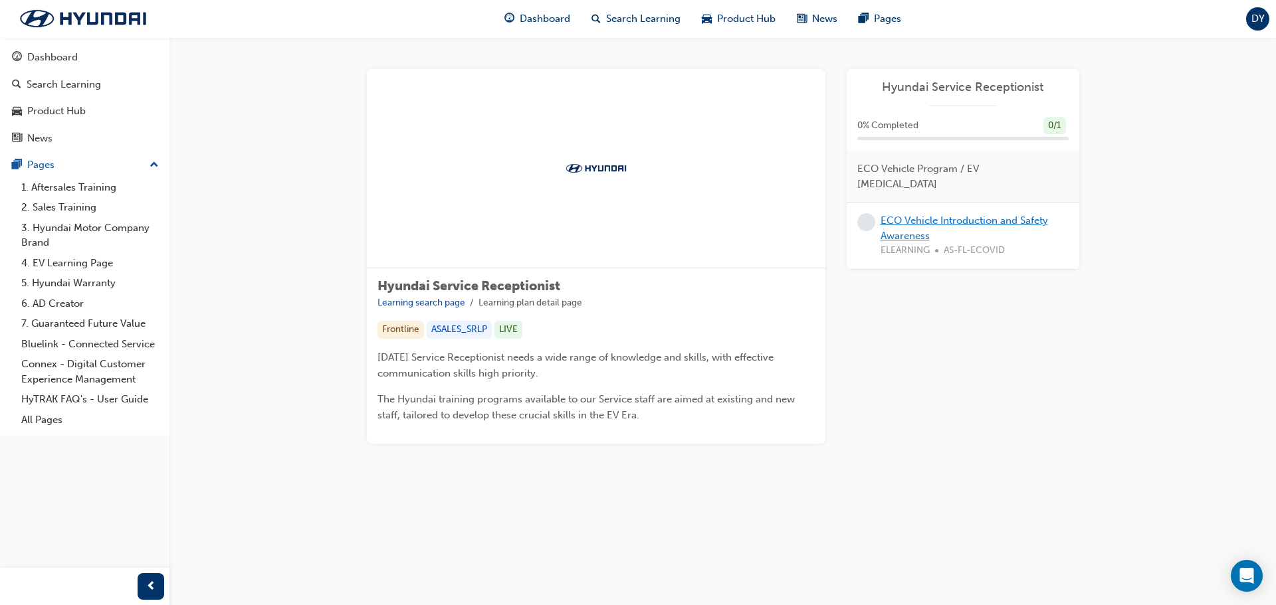
click at [893, 215] on link "ECO Vehicle Introduction and Safety Awareness" at bounding box center [963, 228] width 167 height 27
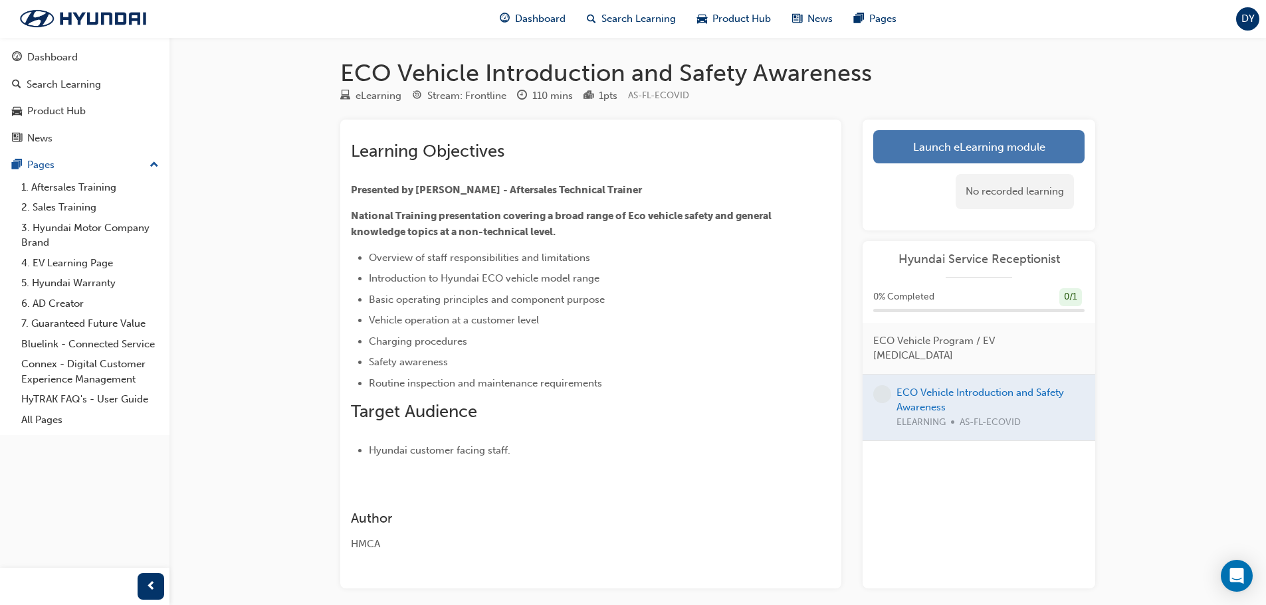
click at [997, 163] on link "Launch eLearning module" at bounding box center [978, 146] width 211 height 33
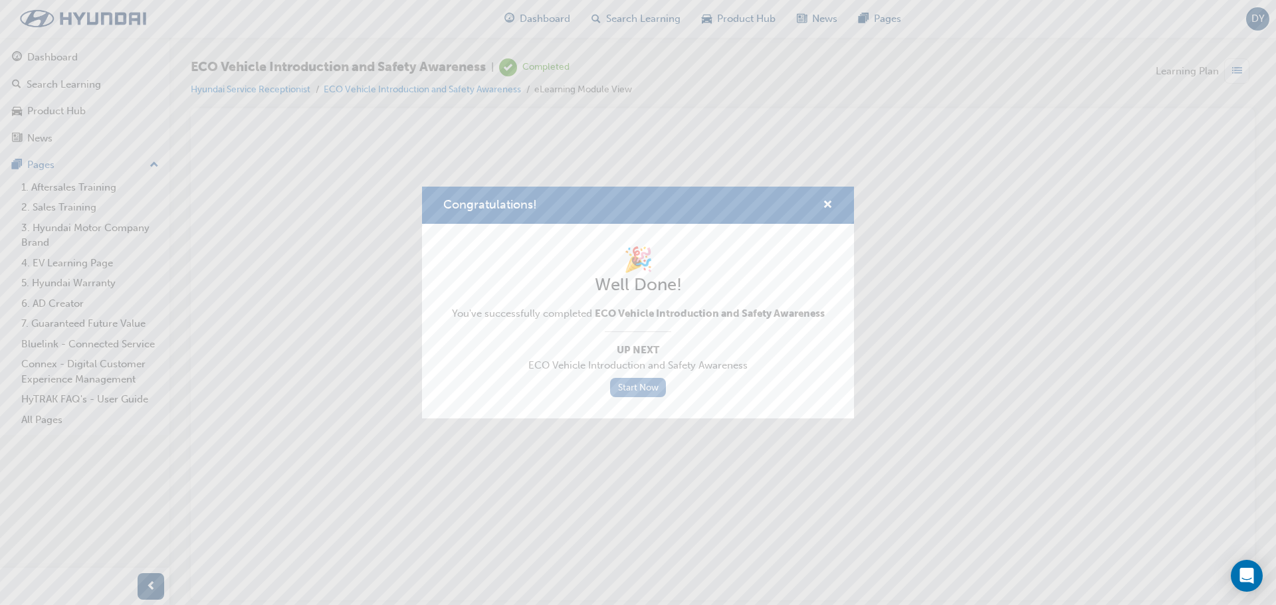
click at [637, 392] on link "Start Now" at bounding box center [638, 387] width 56 height 19
click at [635, 387] on link "Start Now" at bounding box center [638, 387] width 56 height 19
click at [812, 205] on div "Congratulations!" at bounding box center [822, 205] width 21 height 17
click at [828, 201] on span "cross-icon" at bounding box center [828, 206] width 10 height 12
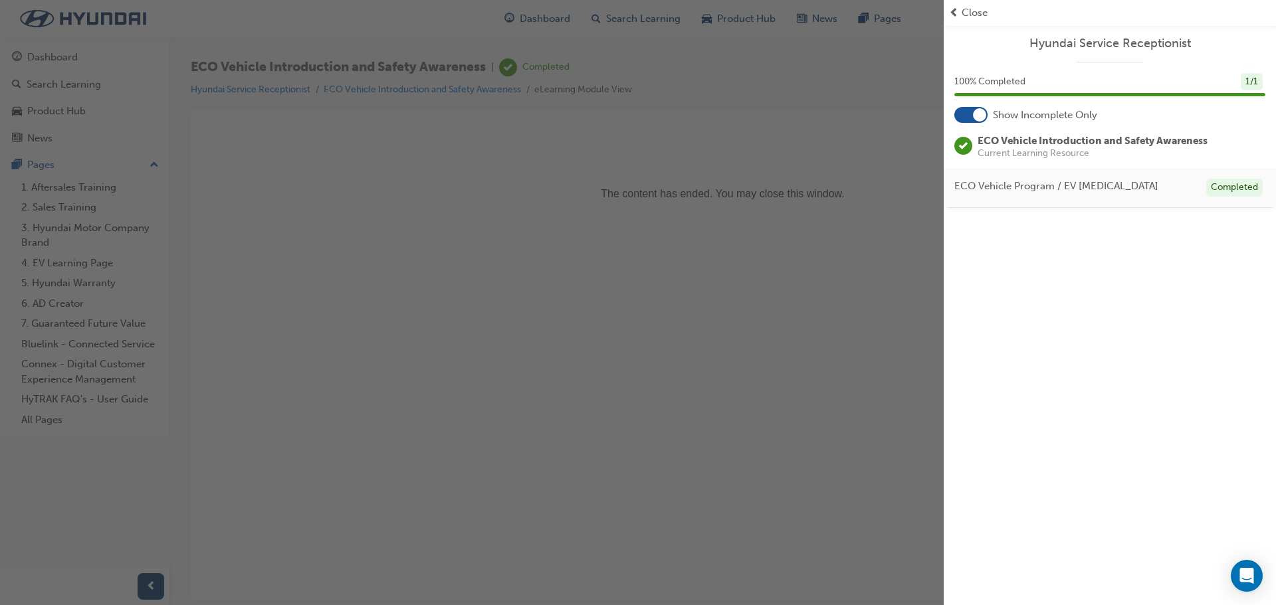
click at [962, 14] on span "Close" at bounding box center [975, 12] width 26 height 15
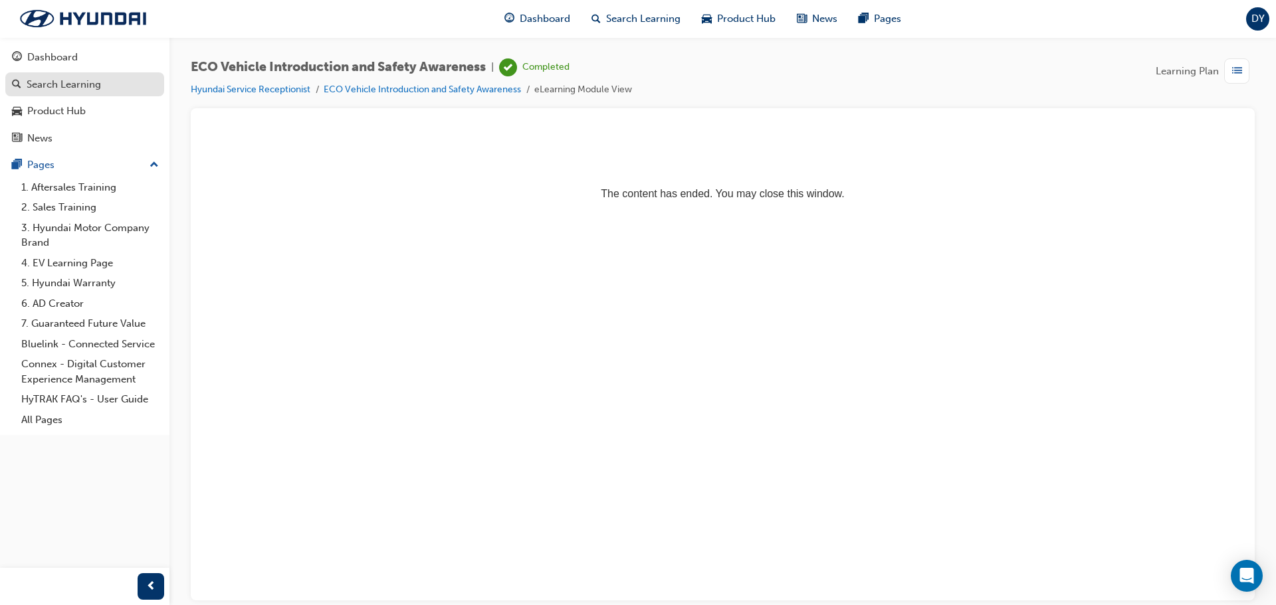
click at [109, 84] on div "Search Learning" at bounding box center [85, 84] width 146 height 17
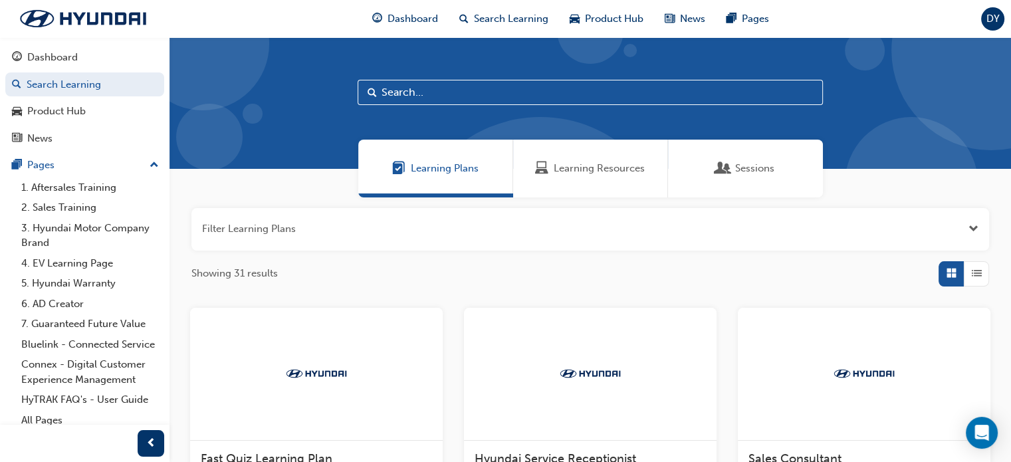
click at [577, 162] on span "Learning Resources" at bounding box center [599, 168] width 91 height 15
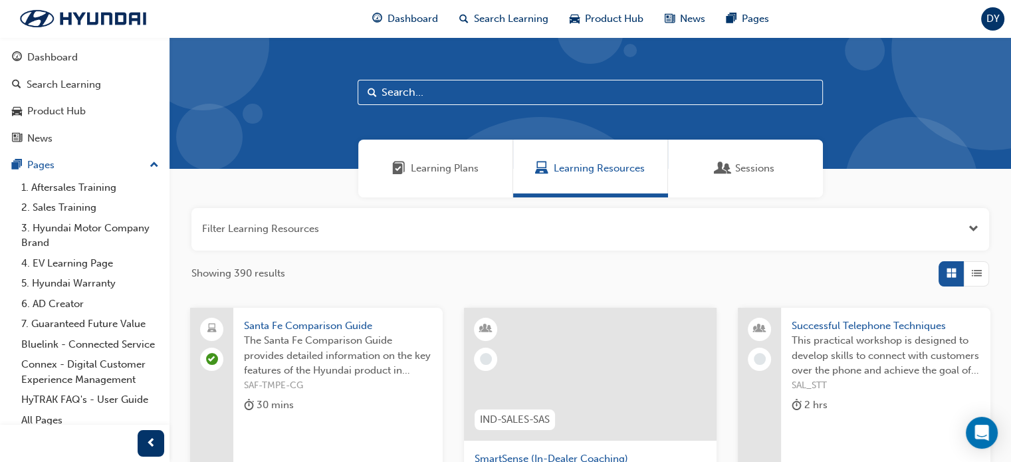
click at [470, 167] on span "Learning Plans" at bounding box center [445, 168] width 68 height 15
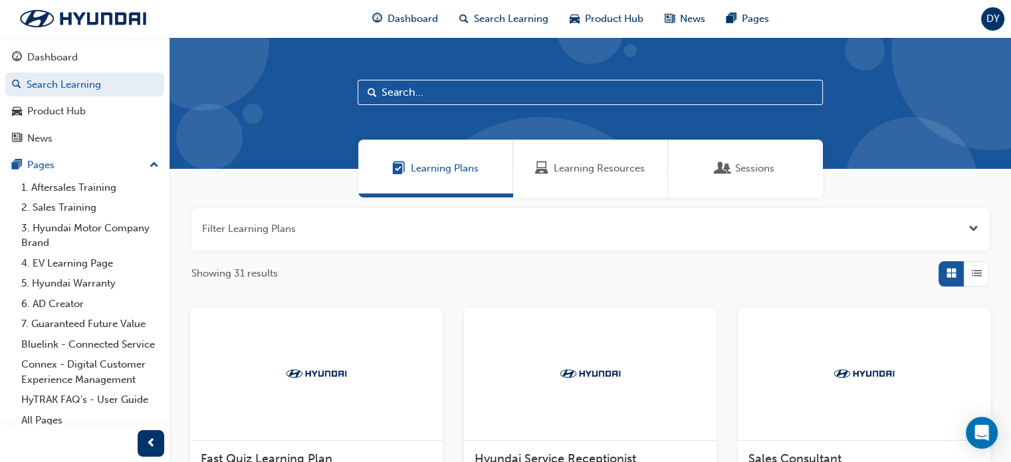
click at [443, 87] on input "text" at bounding box center [590, 92] width 465 height 25
type input "palisade"
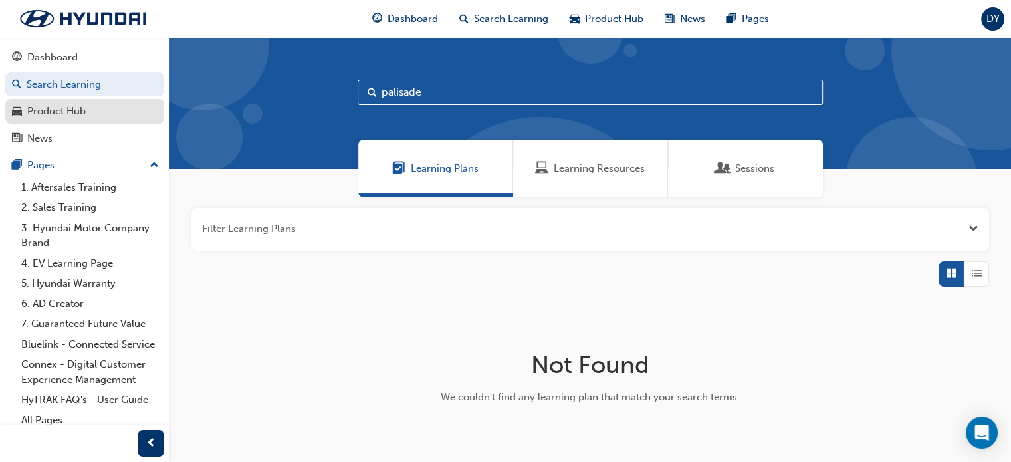
click at [48, 111] on div "Product Hub" at bounding box center [56, 111] width 58 height 15
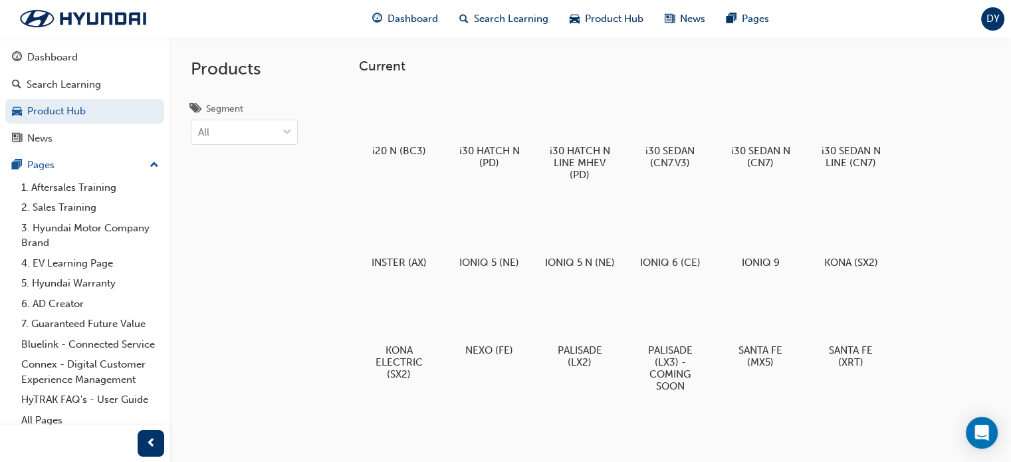
scroll to position [133, 0]
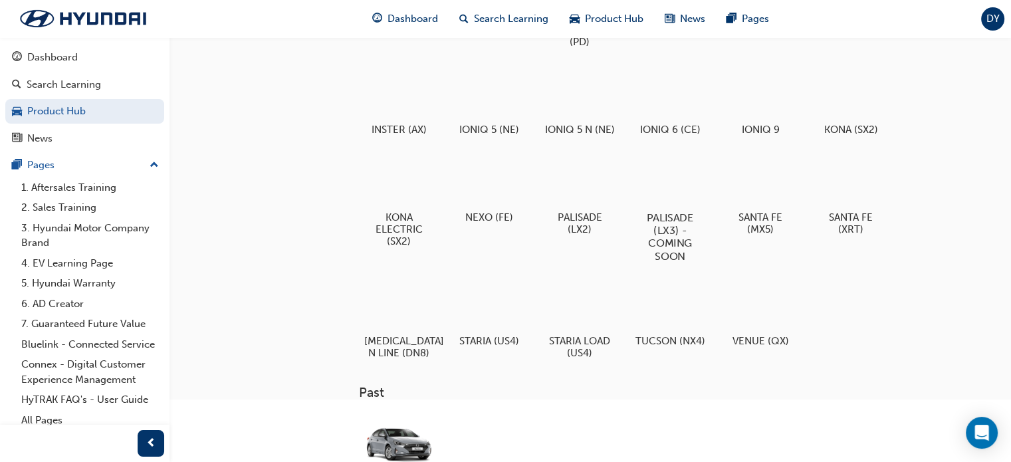
click at [664, 229] on h5 "PALISADE (LX3) - COMING SOON" at bounding box center [670, 236] width 74 height 51
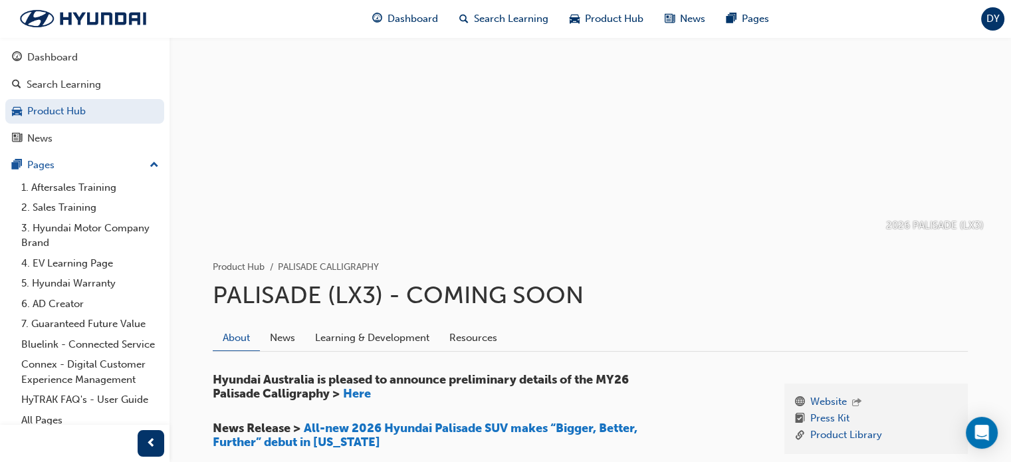
scroll to position [133, 0]
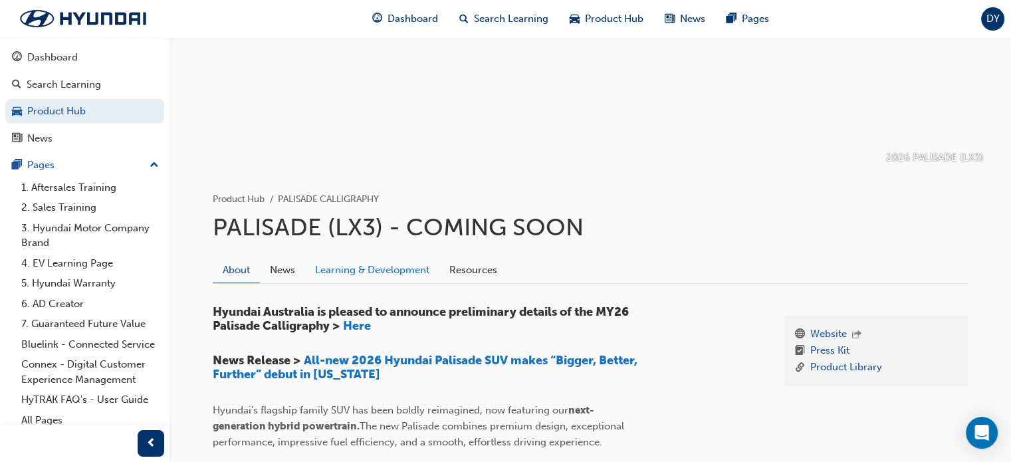
click at [340, 274] on link "Learning & Development" at bounding box center [372, 269] width 134 height 25
